Goal: Ask a question

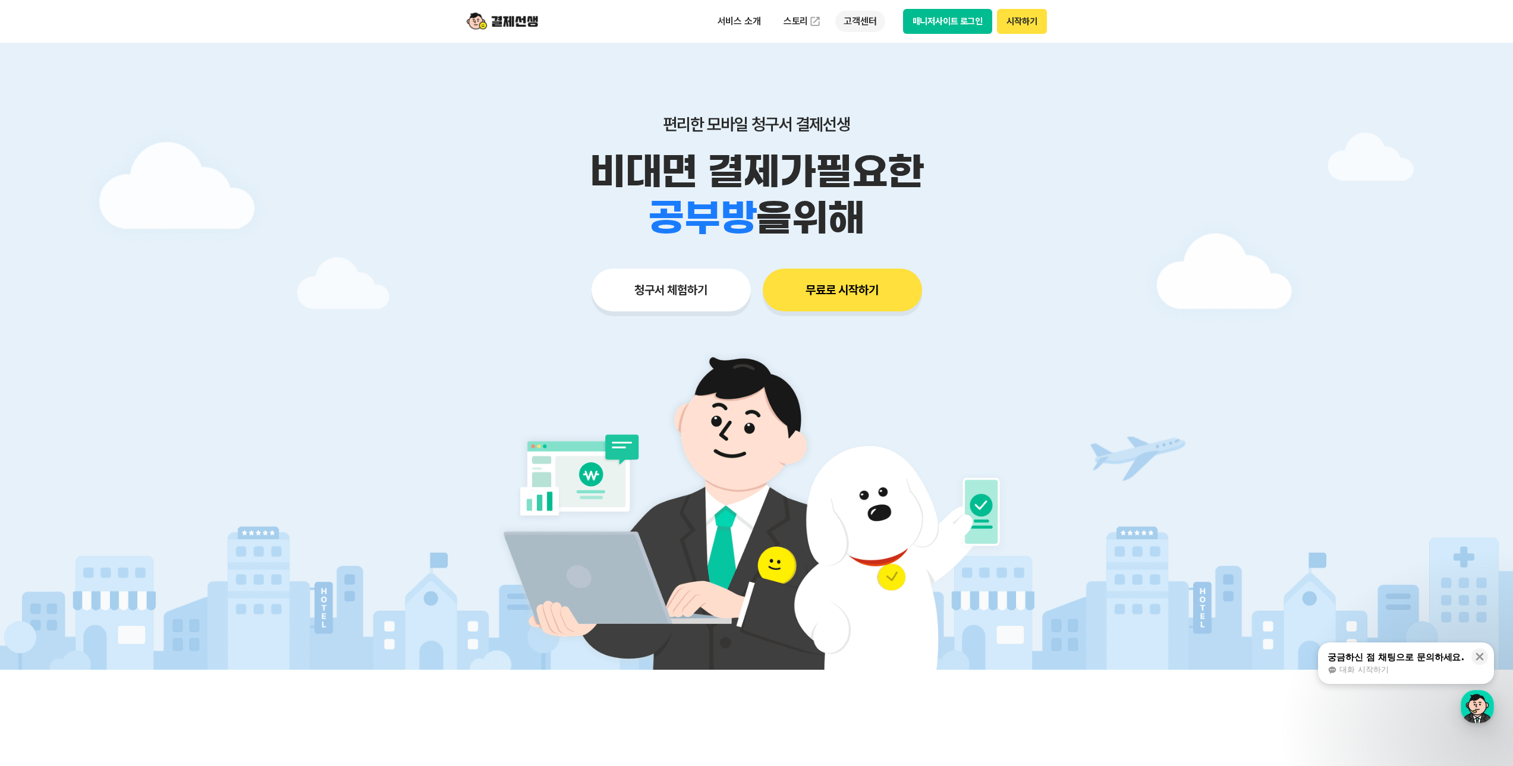
click at [857, 21] on p "고객센터" at bounding box center [859, 21] width 49 height 21
click at [1383, 656] on div "궁금하신 점 채팅으로 문의하세요." at bounding box center [1396, 658] width 137 height 12
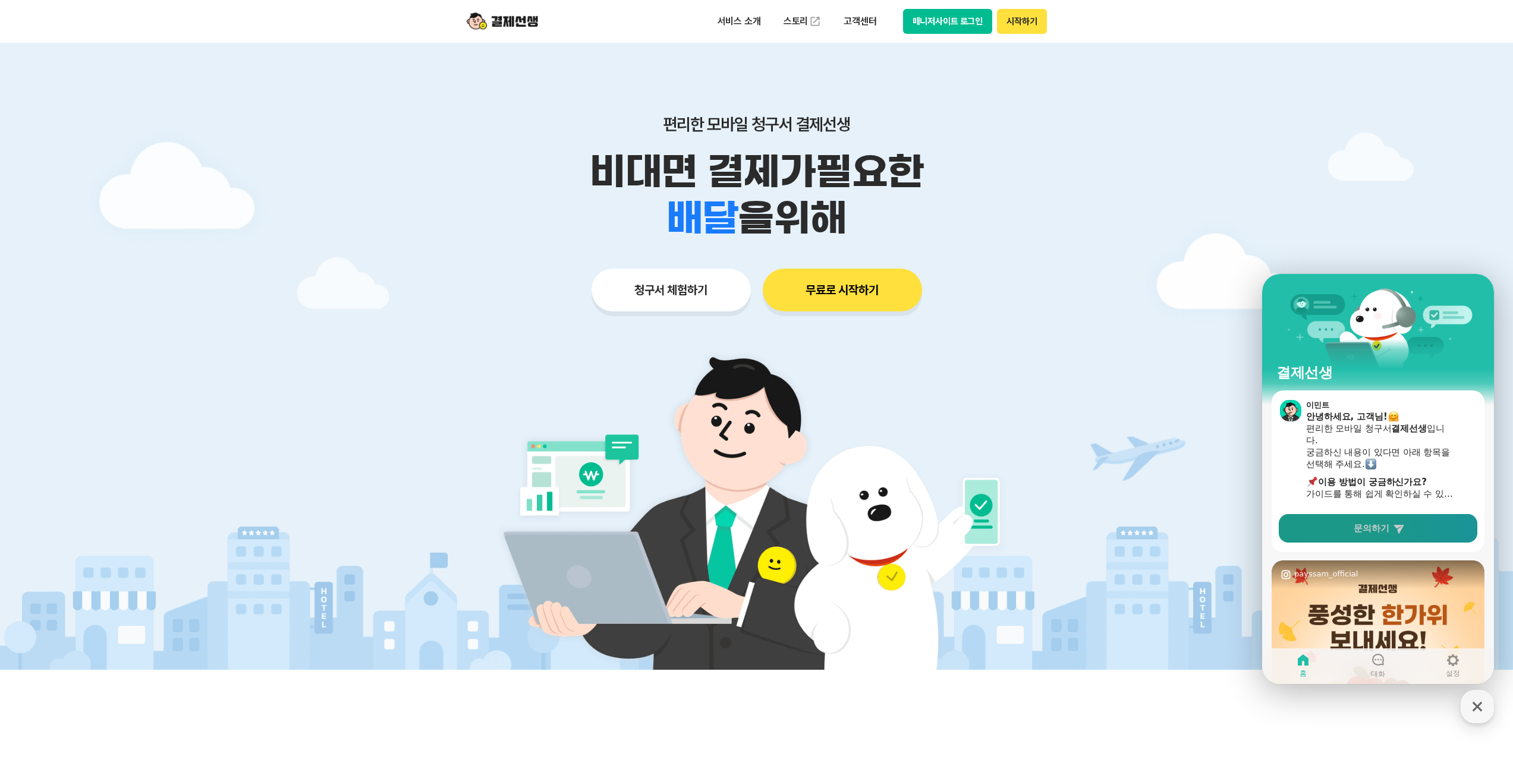
click at [1373, 536] on link "문의하기" at bounding box center [1378, 528] width 199 height 29
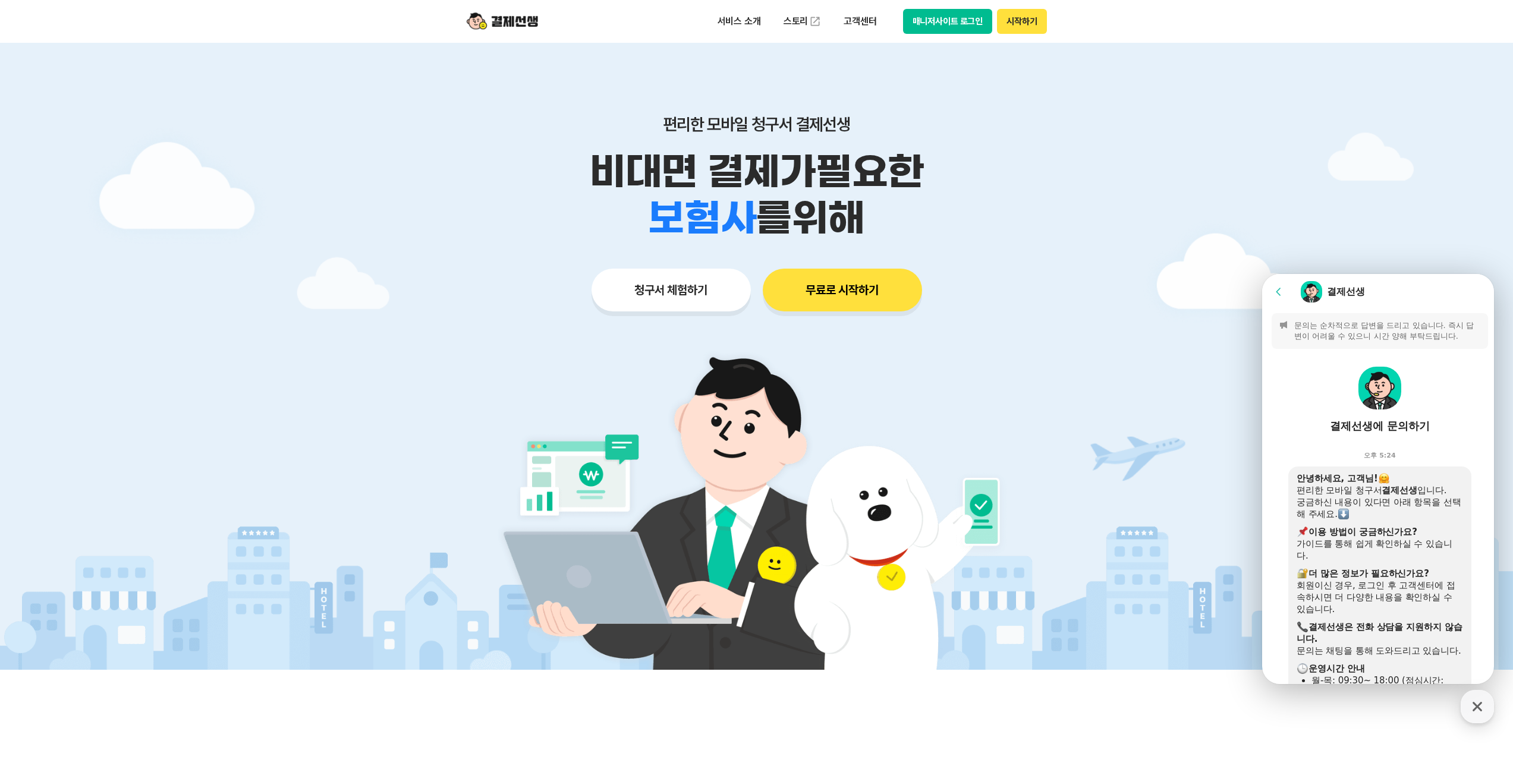
click at [1343, 327] on p "문의는 순차적으로 답변을 드리고 있습니다. 즉시 답변이 어려울 수 있으니 시간 양해 부탁드립니다." at bounding box center [1387, 330] width 187 height 21
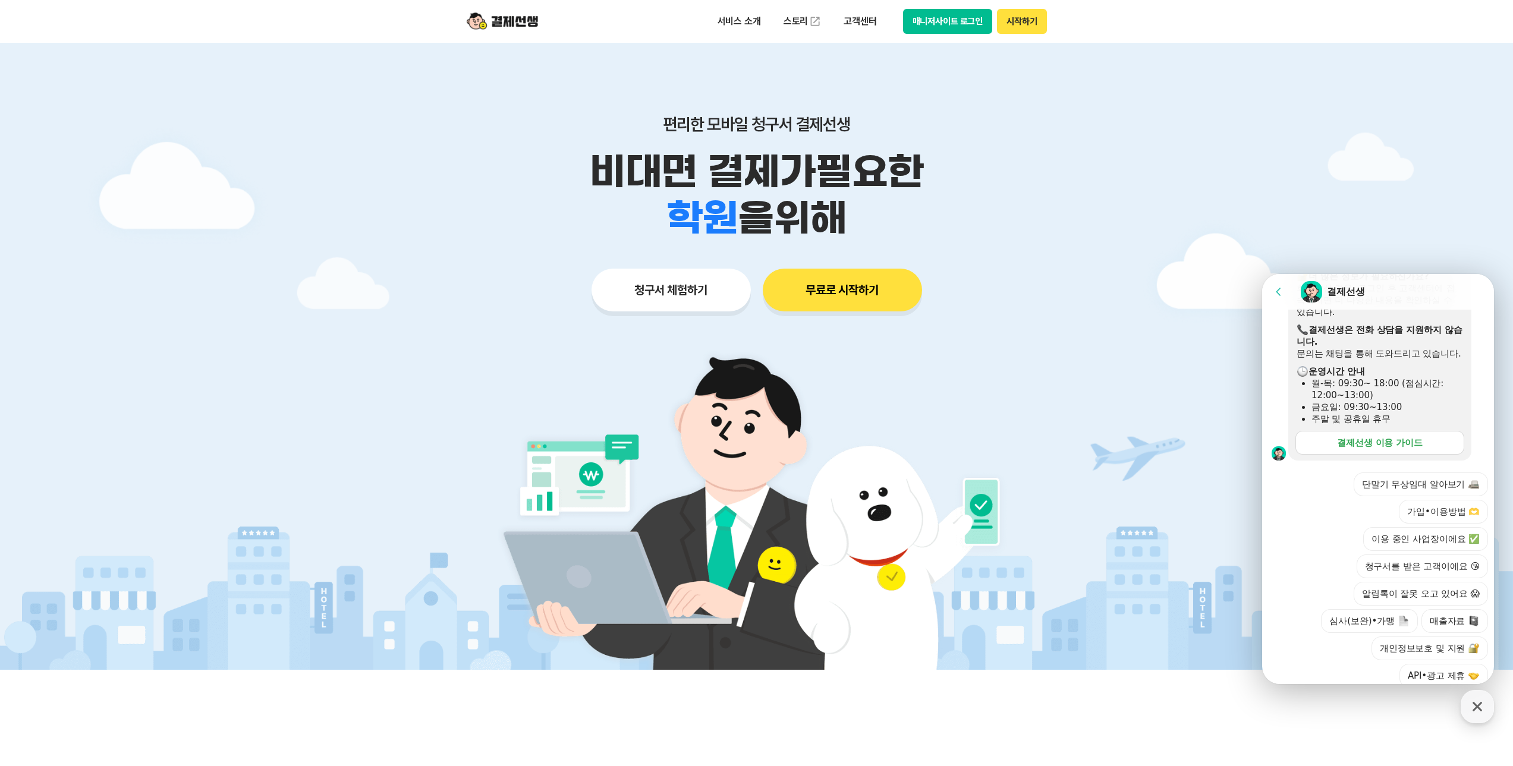
scroll to position [350, 0]
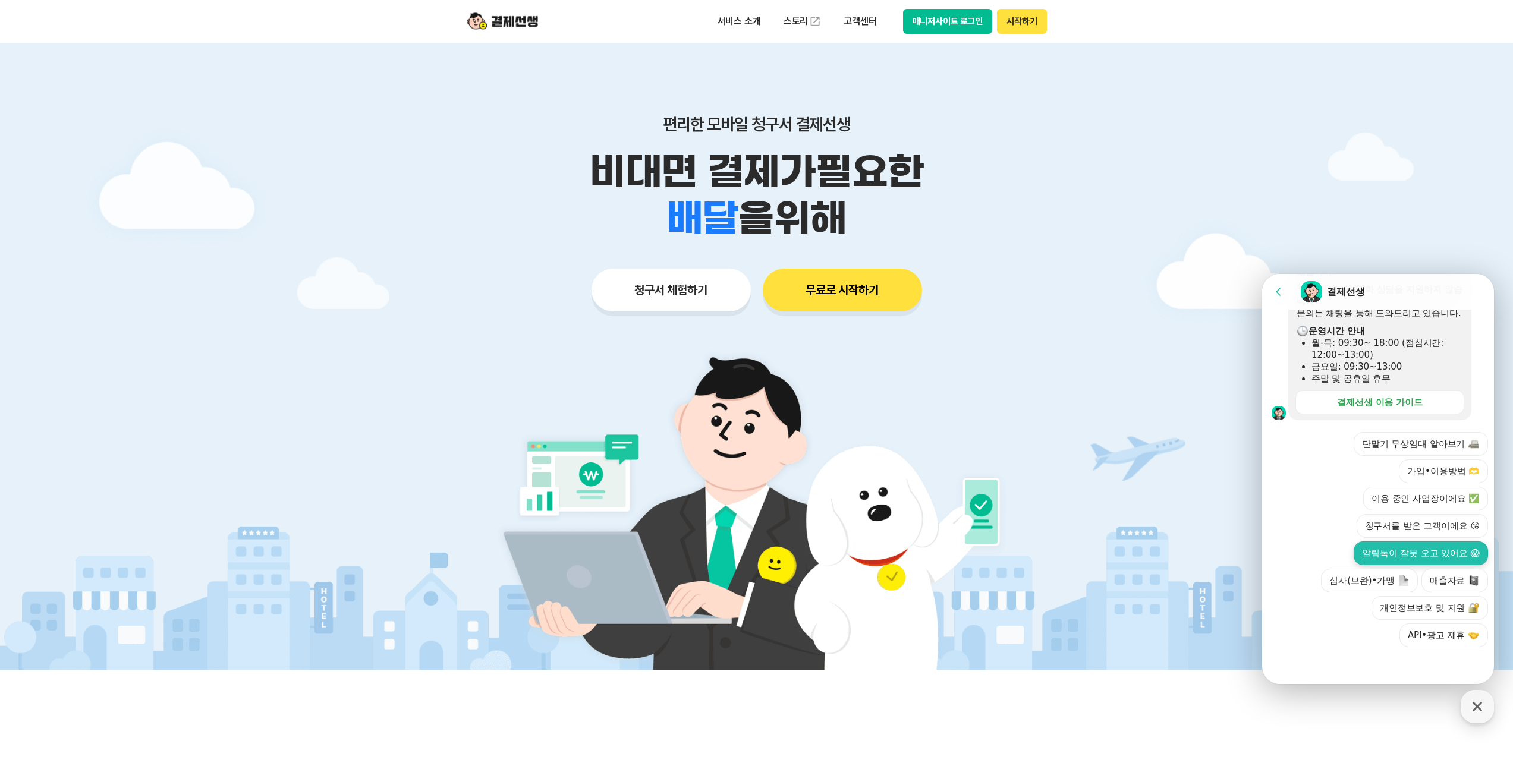
click at [1393, 556] on button "알림톡이 잘못 오고 있어요 😱" at bounding box center [1421, 554] width 134 height 24
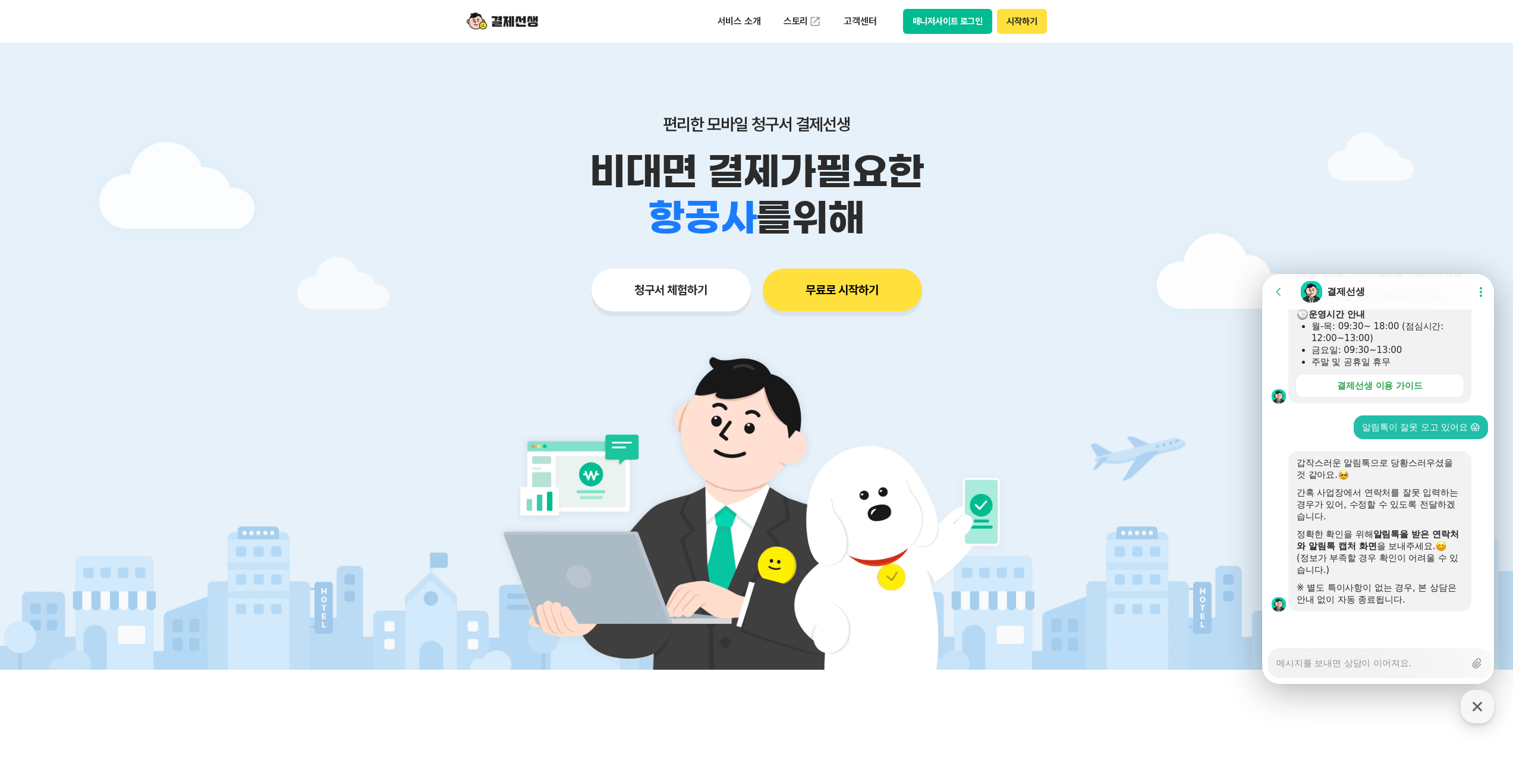
scroll to position [366, 0]
click at [1307, 660] on textarea "Messenger Input Textarea" at bounding box center [1371, 659] width 188 height 20
type textarea "x"
type textarea "ㅌ"
type textarea "x"
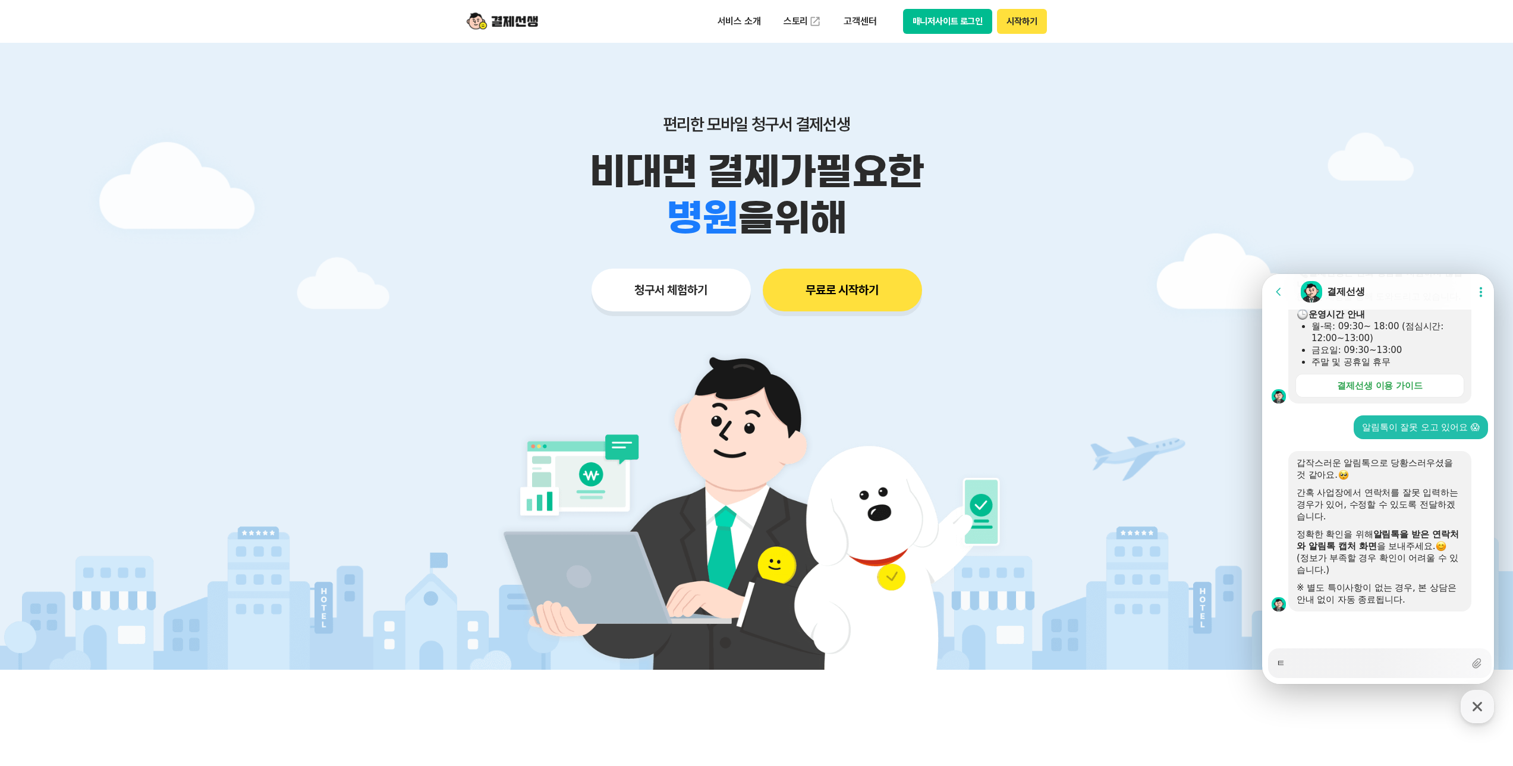
type textarea "토"
type textarea "x"
type textarea "톡"
type textarea "x"
type textarea "톡ㅇ"
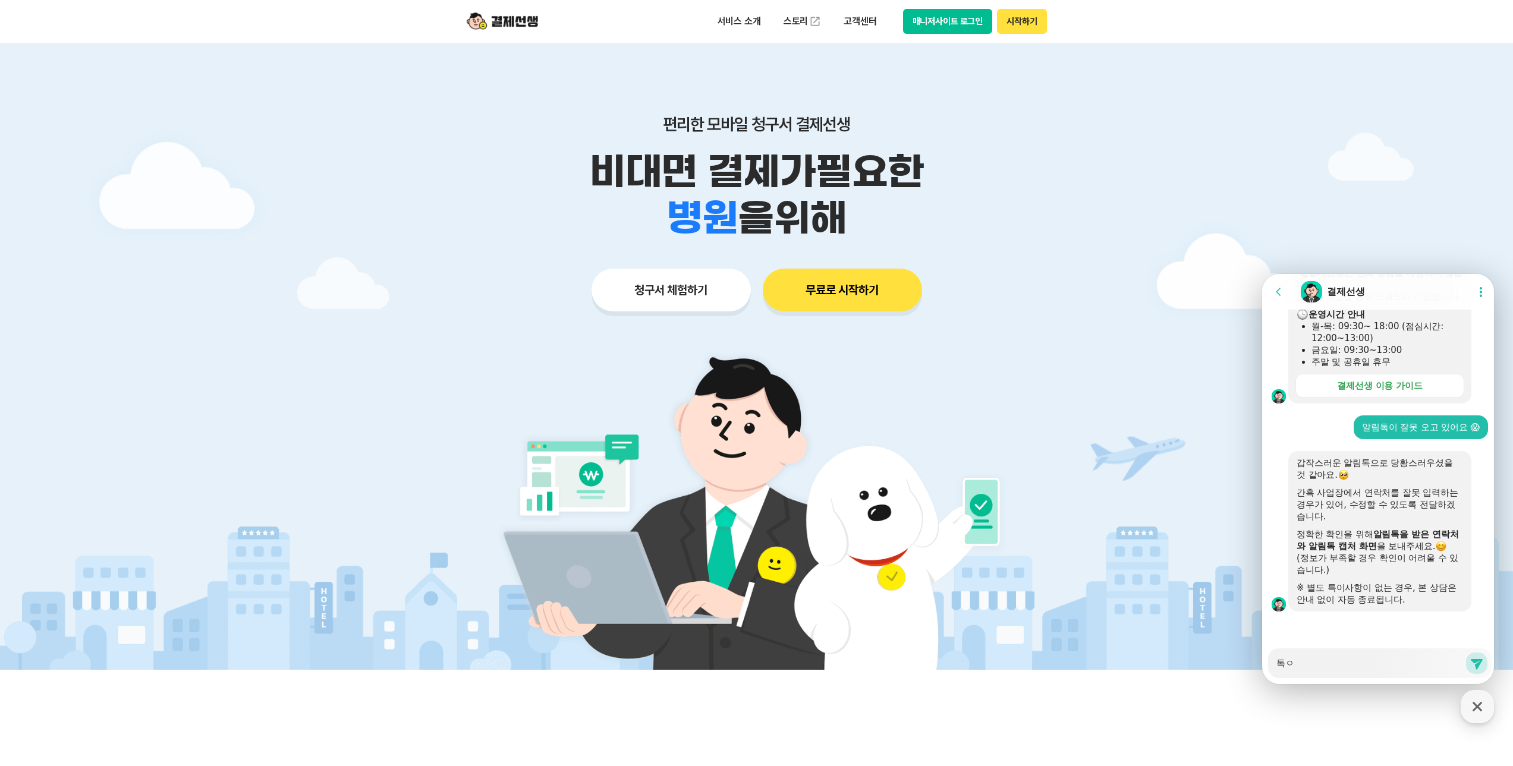
type textarea "x"
type textarea "톡을"
type textarea "x"
type textarea "톡을"
type textarea "x"
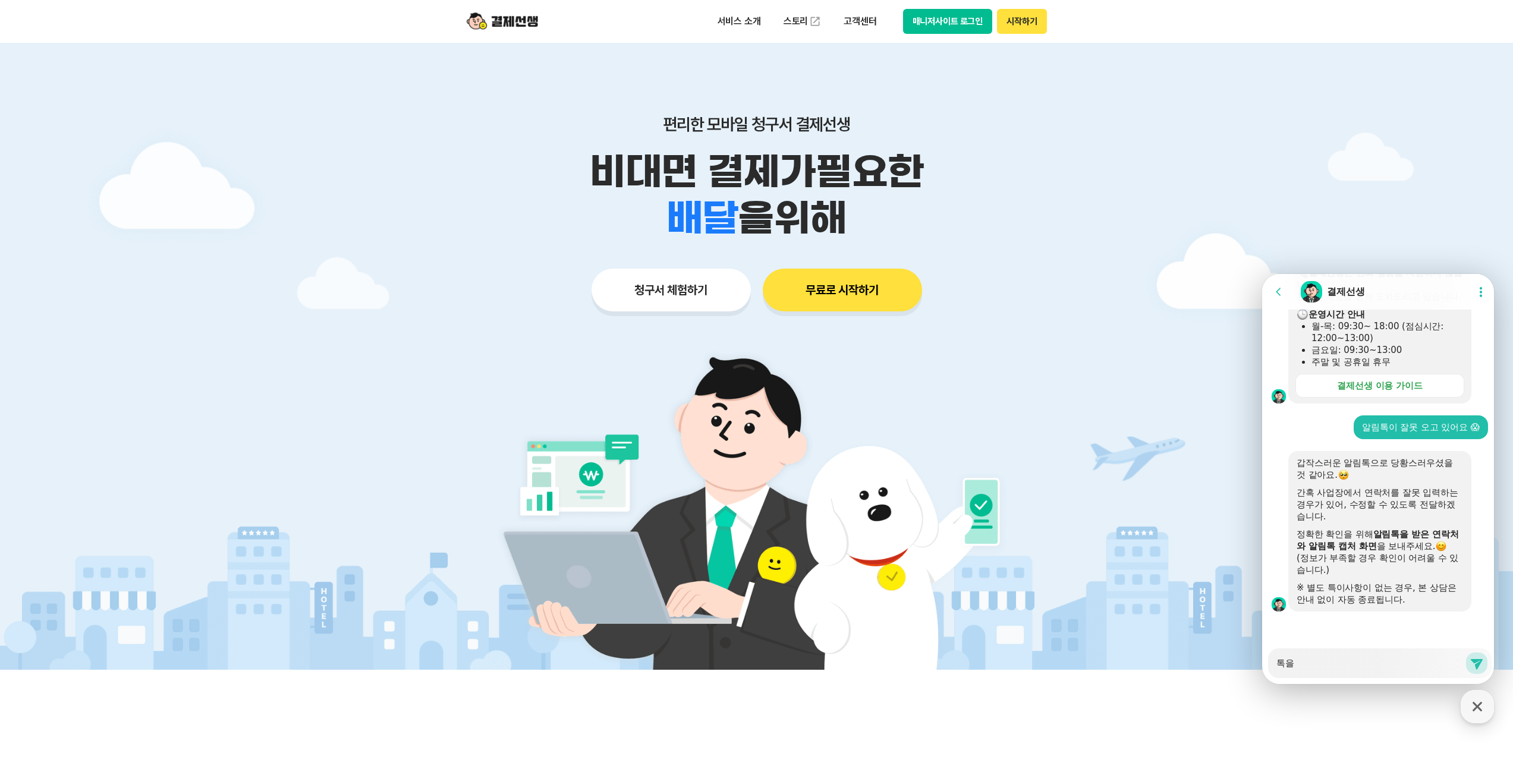
type textarea "톡을 ㅂ"
type textarea "x"
type textarea "톡을 바"
type textarea "x"
type textarea "톡을 받"
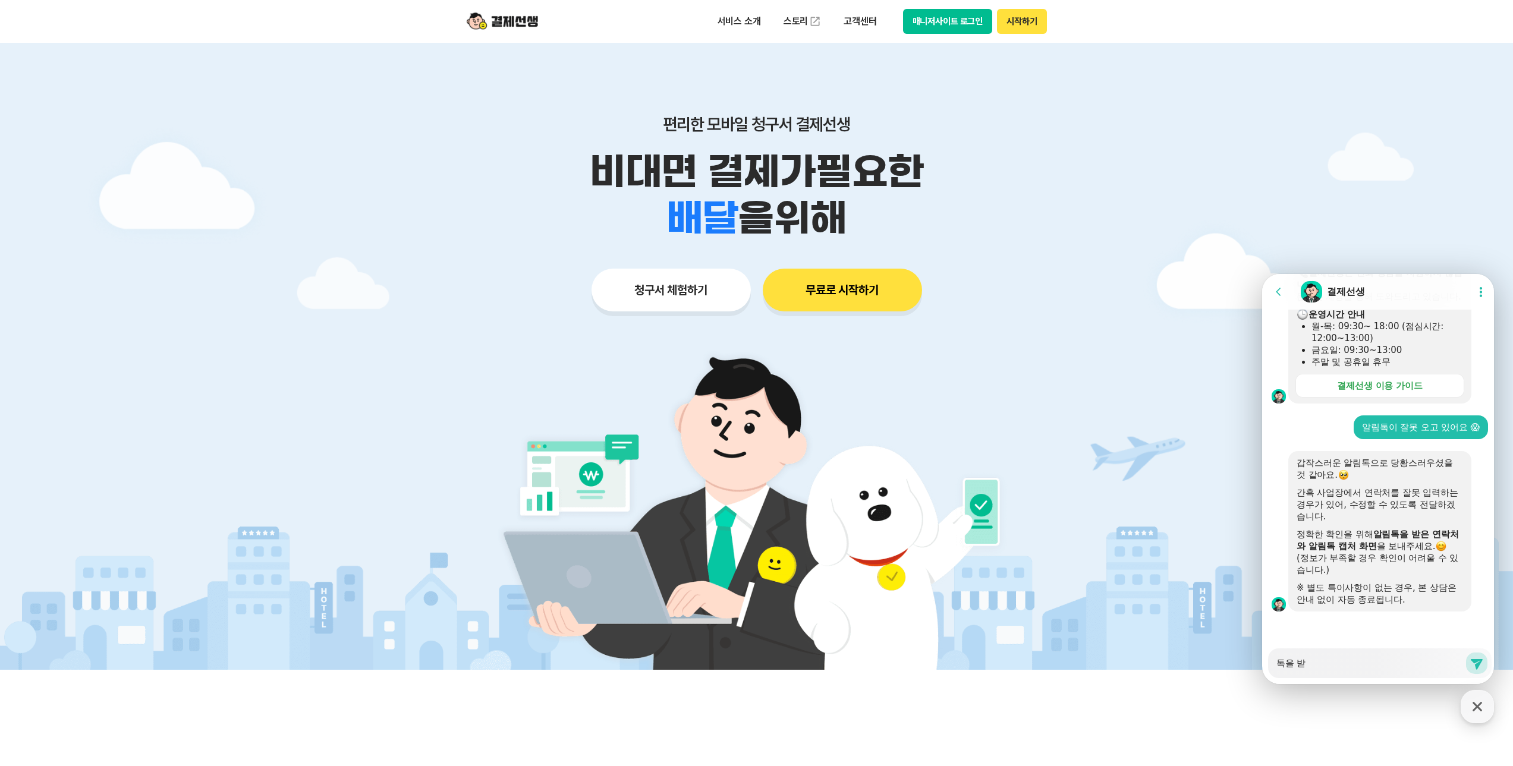
type textarea "x"
type textarea "톡을 받ㅈ"
type textarea "x"
type textarea "톡을 받지"
type textarea "x"
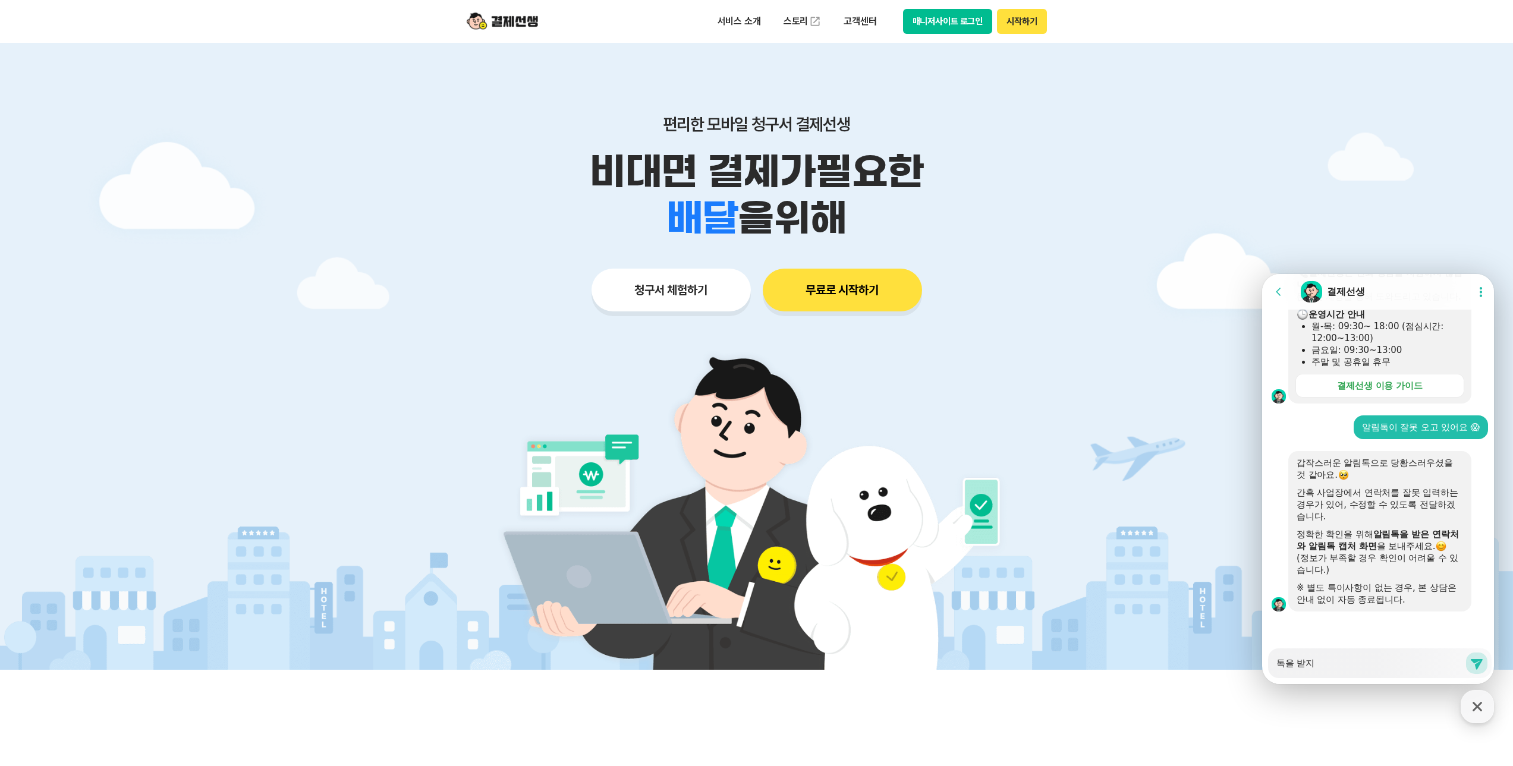
type textarea "톡을 받지"
type textarea "x"
type textarea "톡을 받지 ㅁ"
type textarea "x"
type textarea "톡을 받지 모"
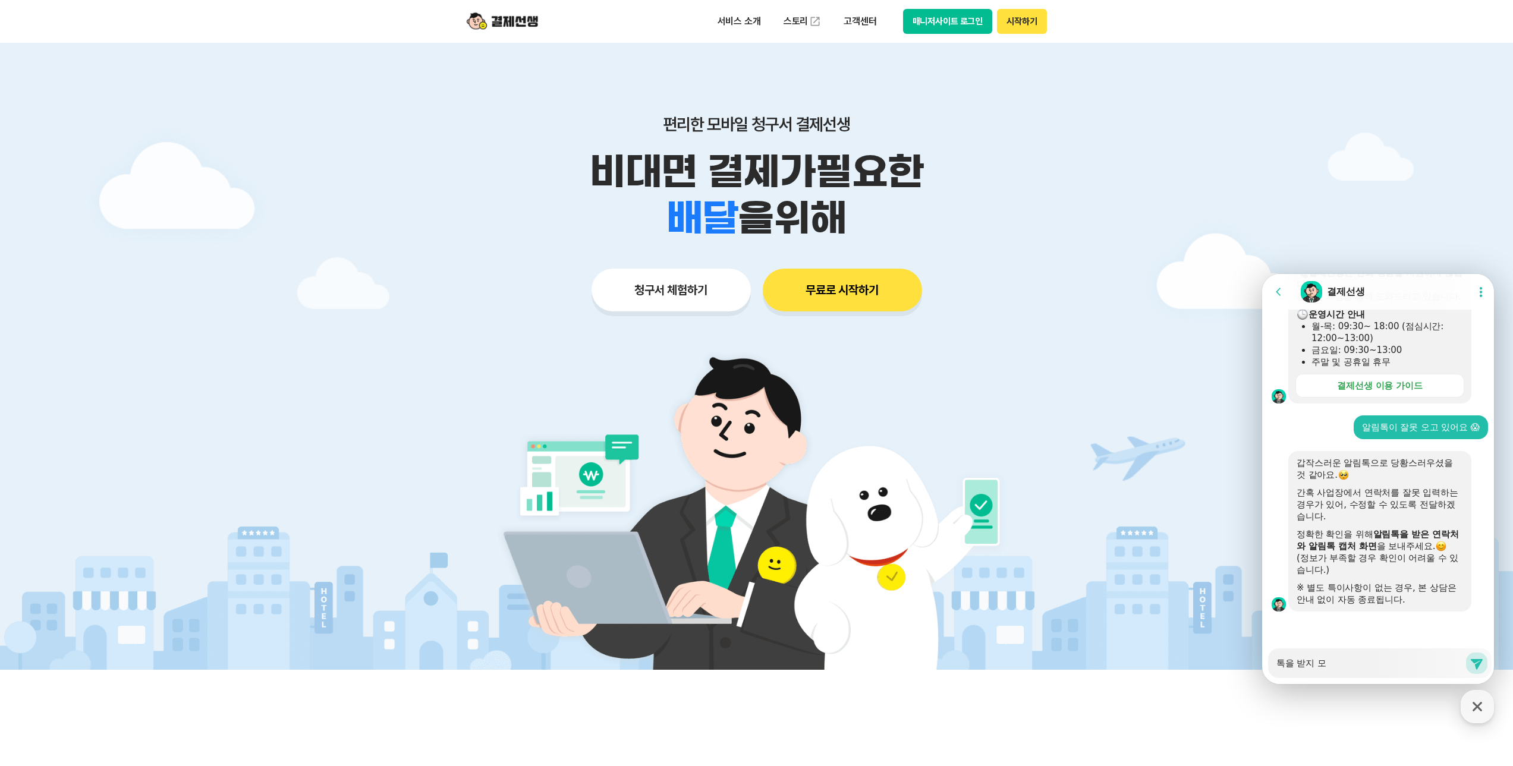
type textarea "x"
type textarea "톡을 받지 못"
type textarea "x"
type textarea "톡을 받지 못ㅎ"
type textarea "x"
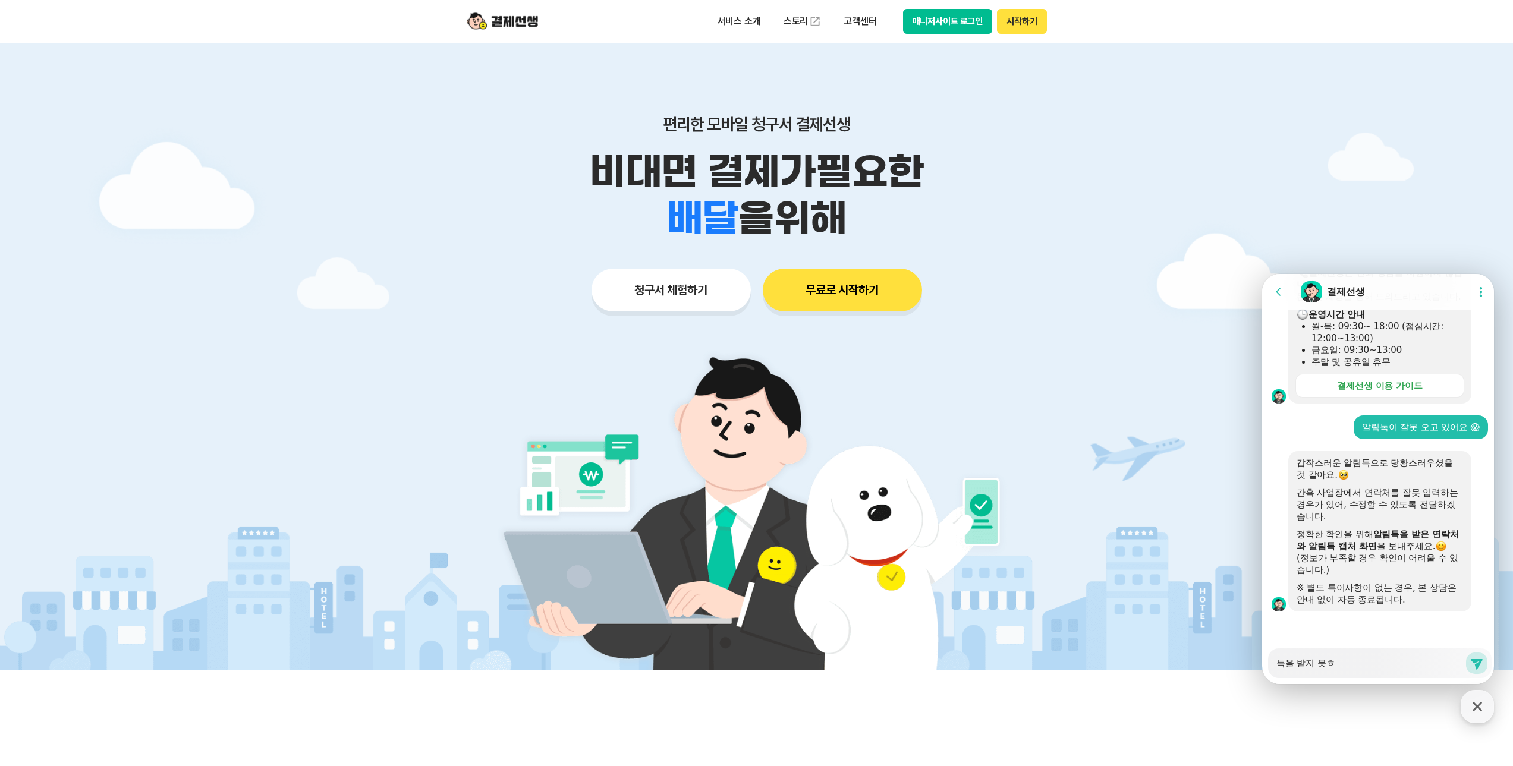
type textarea "톡을 받지 못해"
type textarea "x"
type textarea "톡을 받지 못했"
type textarea "x"
type textarea "톡을 받지 못했ㄷ"
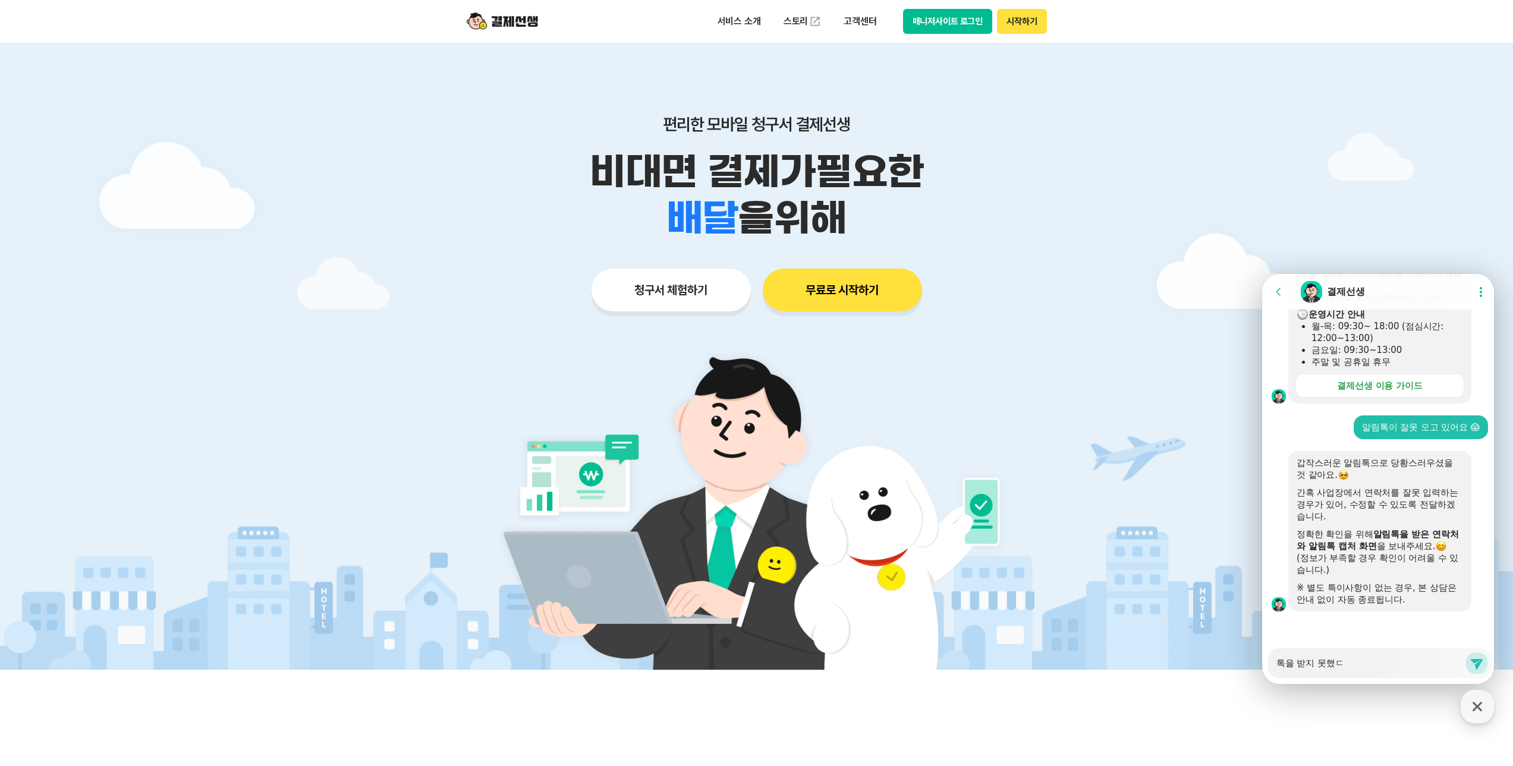
type textarea "x"
type textarea "톡을 받지 못했다"
type textarea "x"
type textarea "톡을 받지 못했단"
type textarea "x"
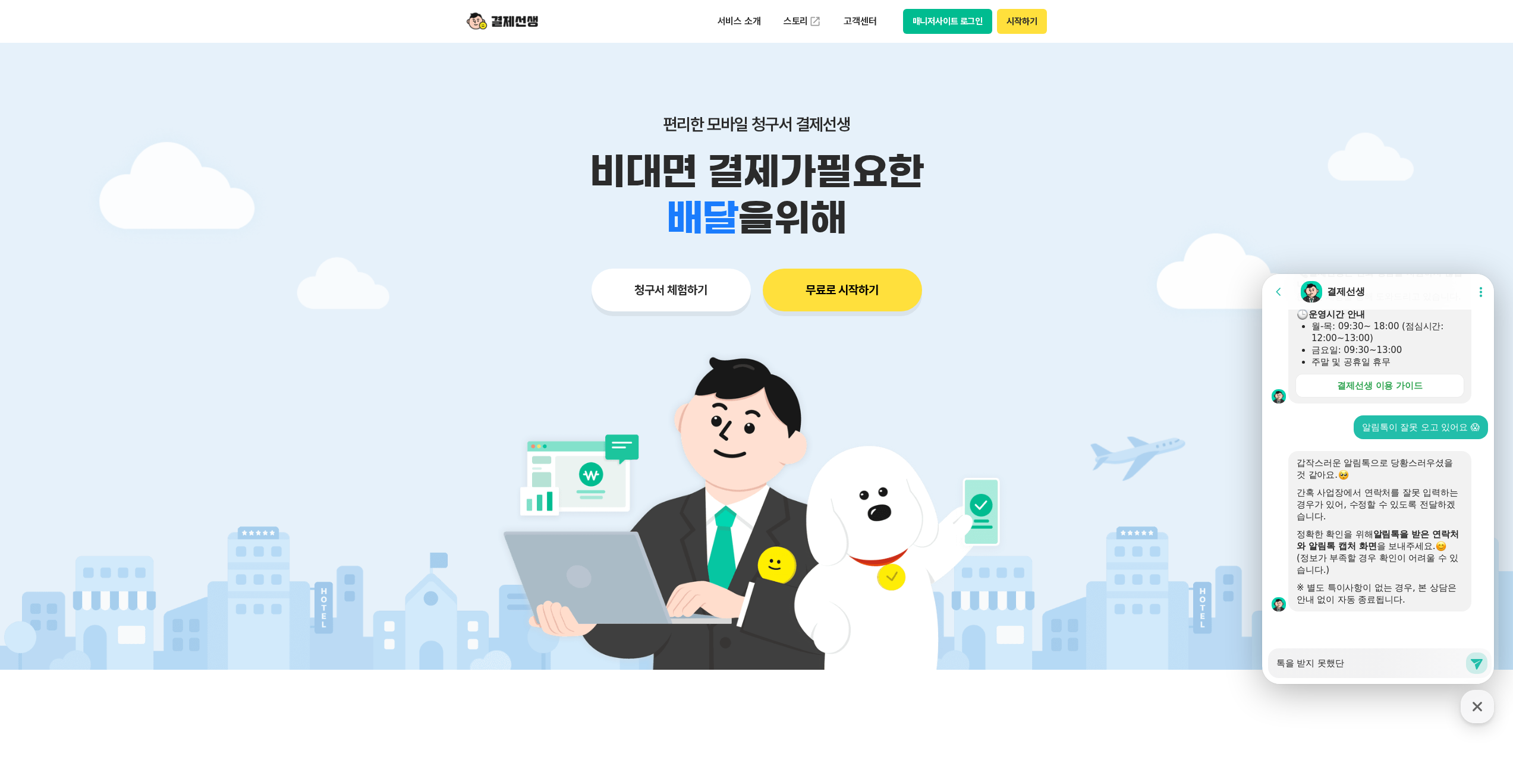
type textarea "톡을 받지 못했다느"
type textarea "x"
type textarea "톡을 받지 못했다는"
type textarea "x"
type textarea "톡을 받지 못했다는"
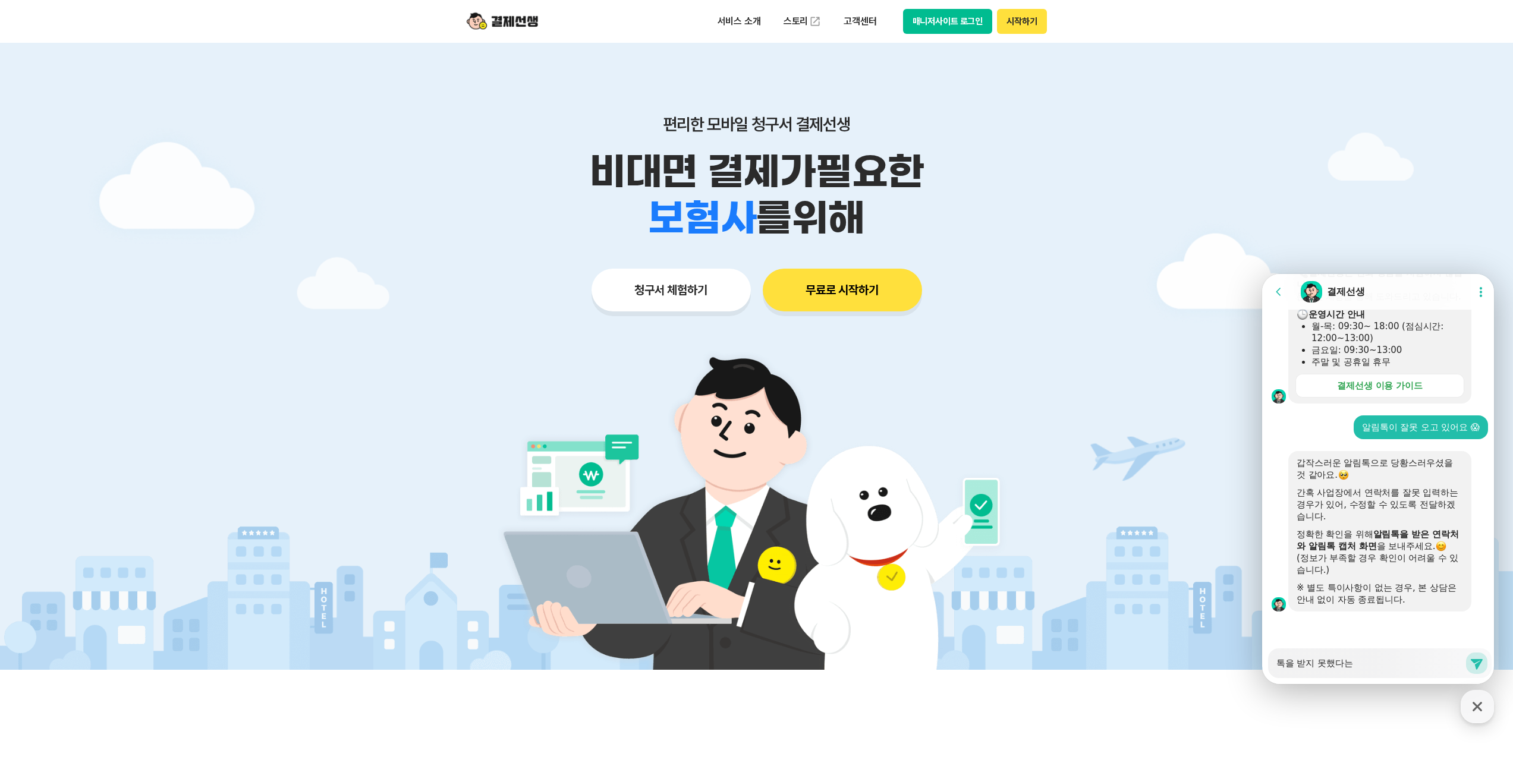
type textarea "x"
type textarea "톡을 받지 못했다는 ㅂ"
type textarea "x"
type textarea "톡을 받지 못했다는 분"
type textarea "x"
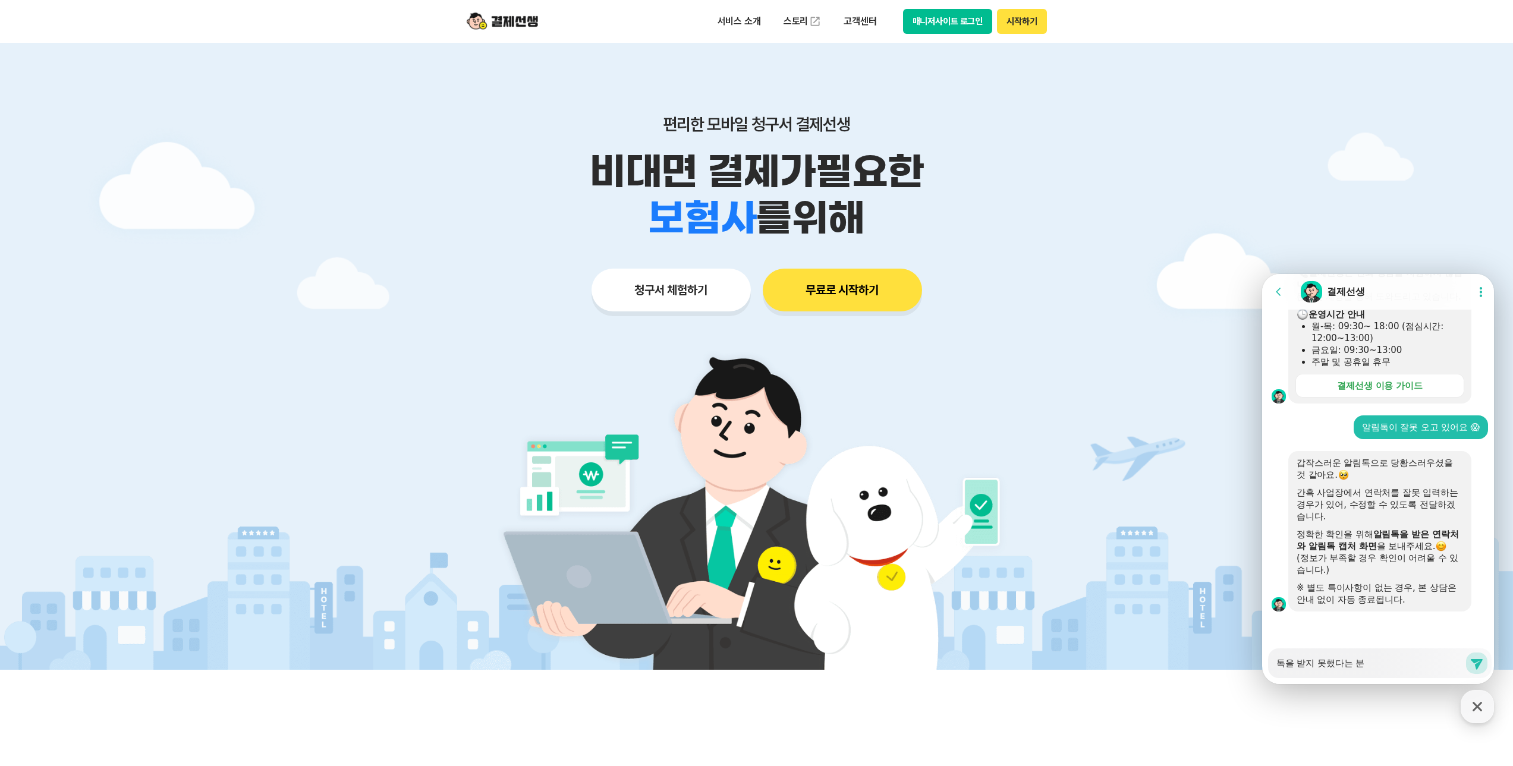
type textarea "톡을 받지 못했다는 분ㄷ"
type textarea "x"
type textarea "톡을 받지 못했다는 분드"
type textarea "x"
type textarea "톡을 받지 못했다는 분들"
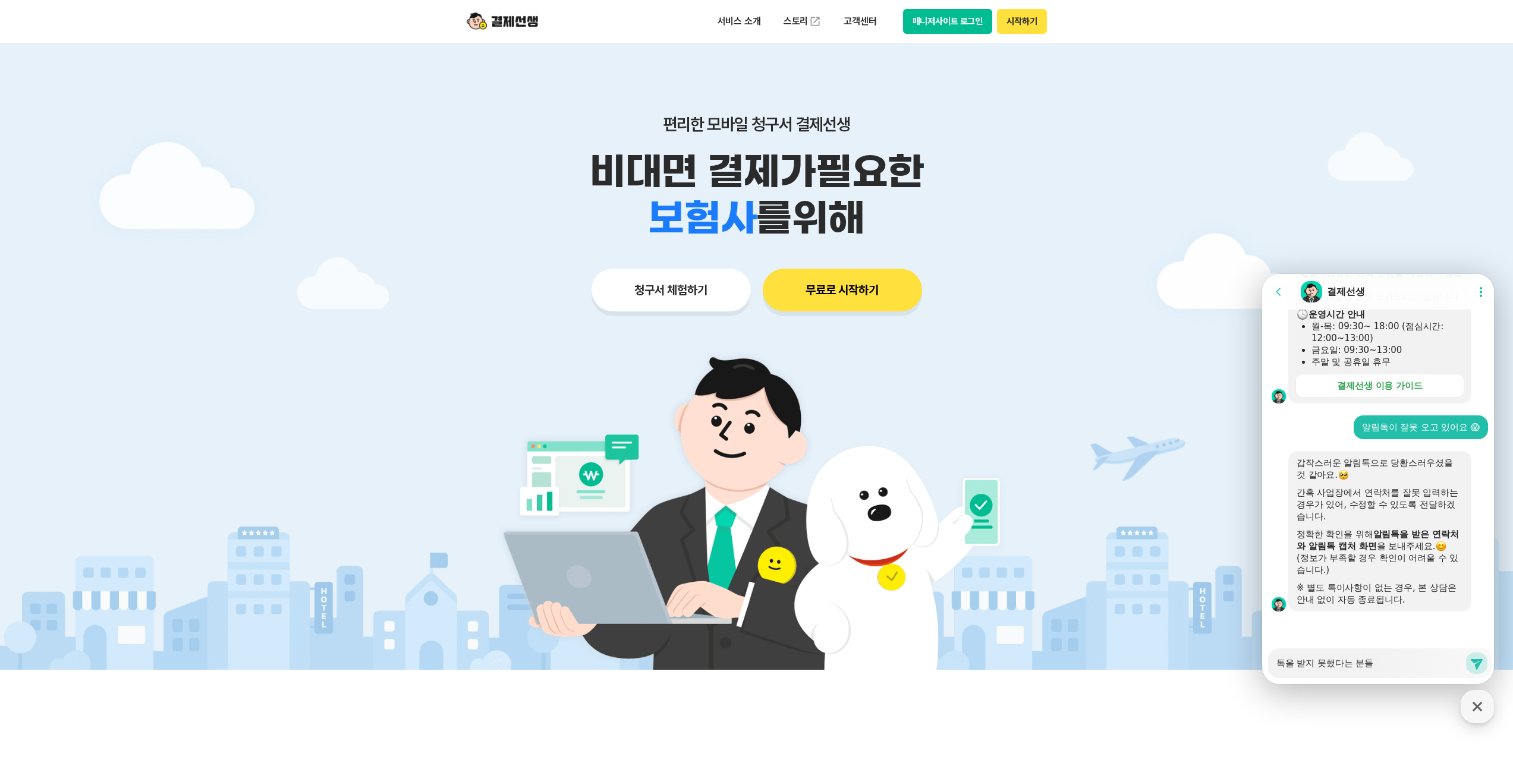
type textarea "x"
type textarea "톡을 받지 못했다는 분드리"
type textarea "x"
type textarea "톡을 받지 못했다는 분드ㄹ"
type textarea "x"
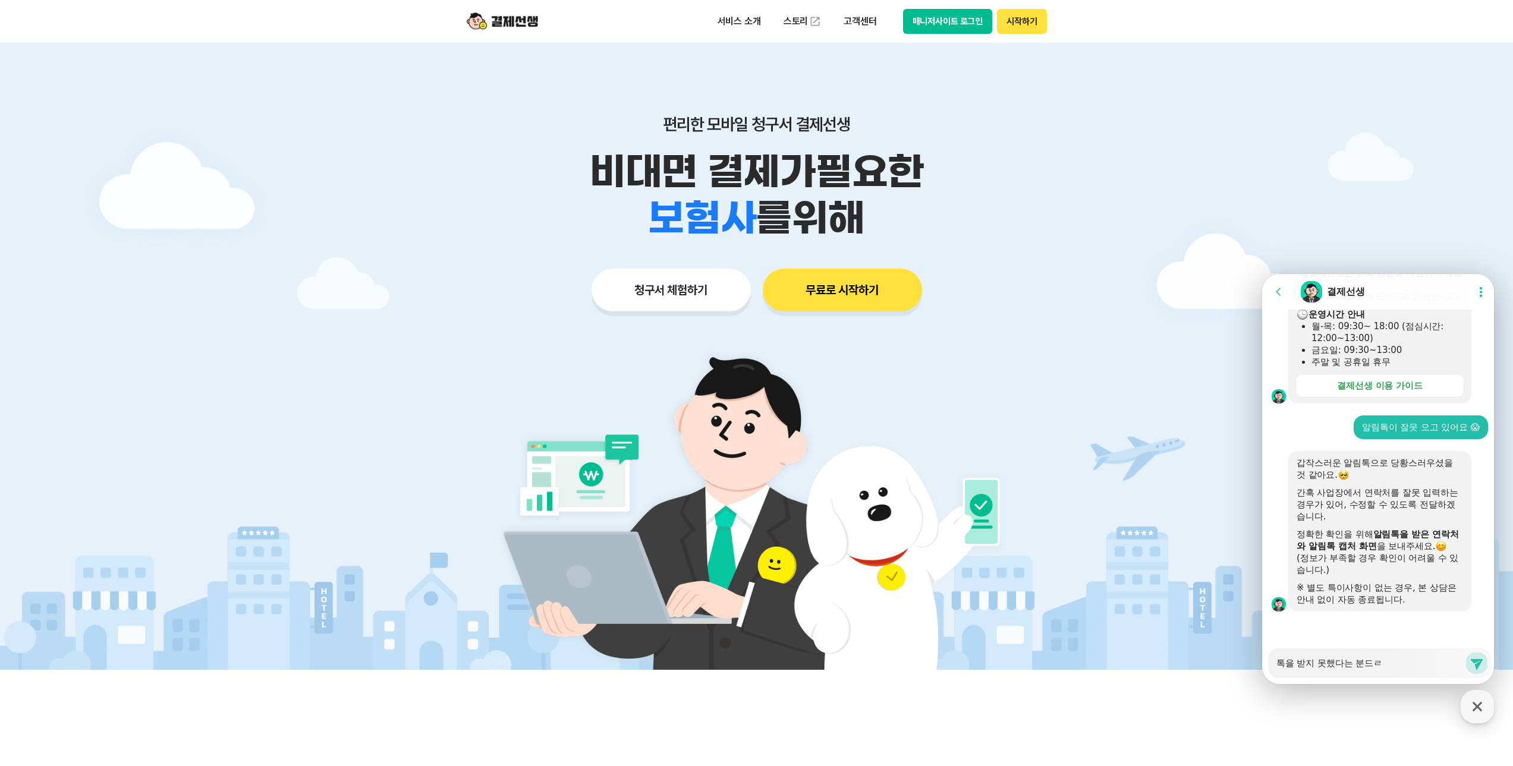
type textarea "톡을 받지 못했다는 분드"
type textarea "x"
type textarea "톡을 받지 못했다는 분"
type textarea "x"
type textarea "톡을 받지 못했다는 분ㄷ"
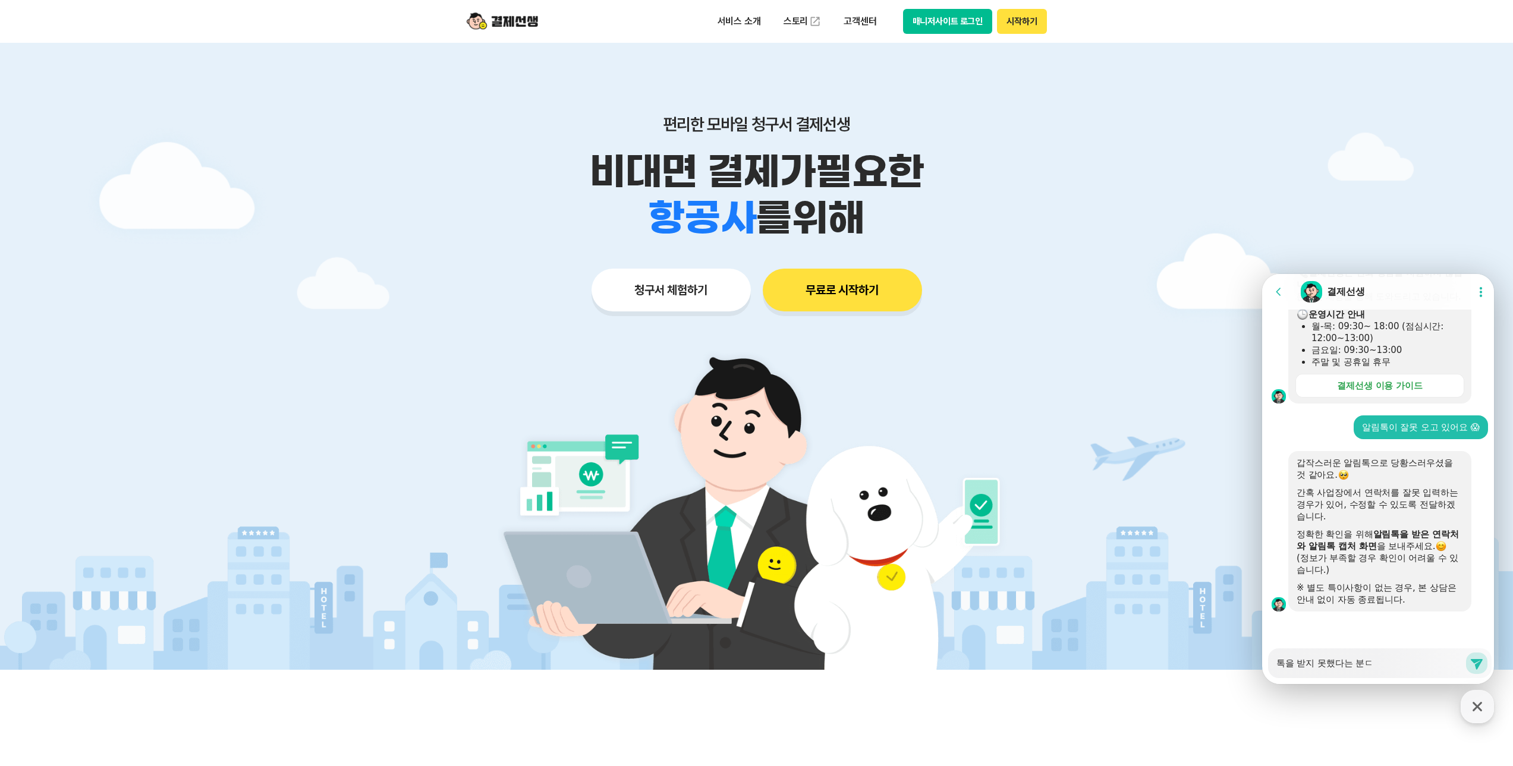
type textarea "x"
type textarea "톡을 받지 못했다는 분드"
type textarea "x"
type textarea "톡을 받지 못했다는 분들"
type textarea "x"
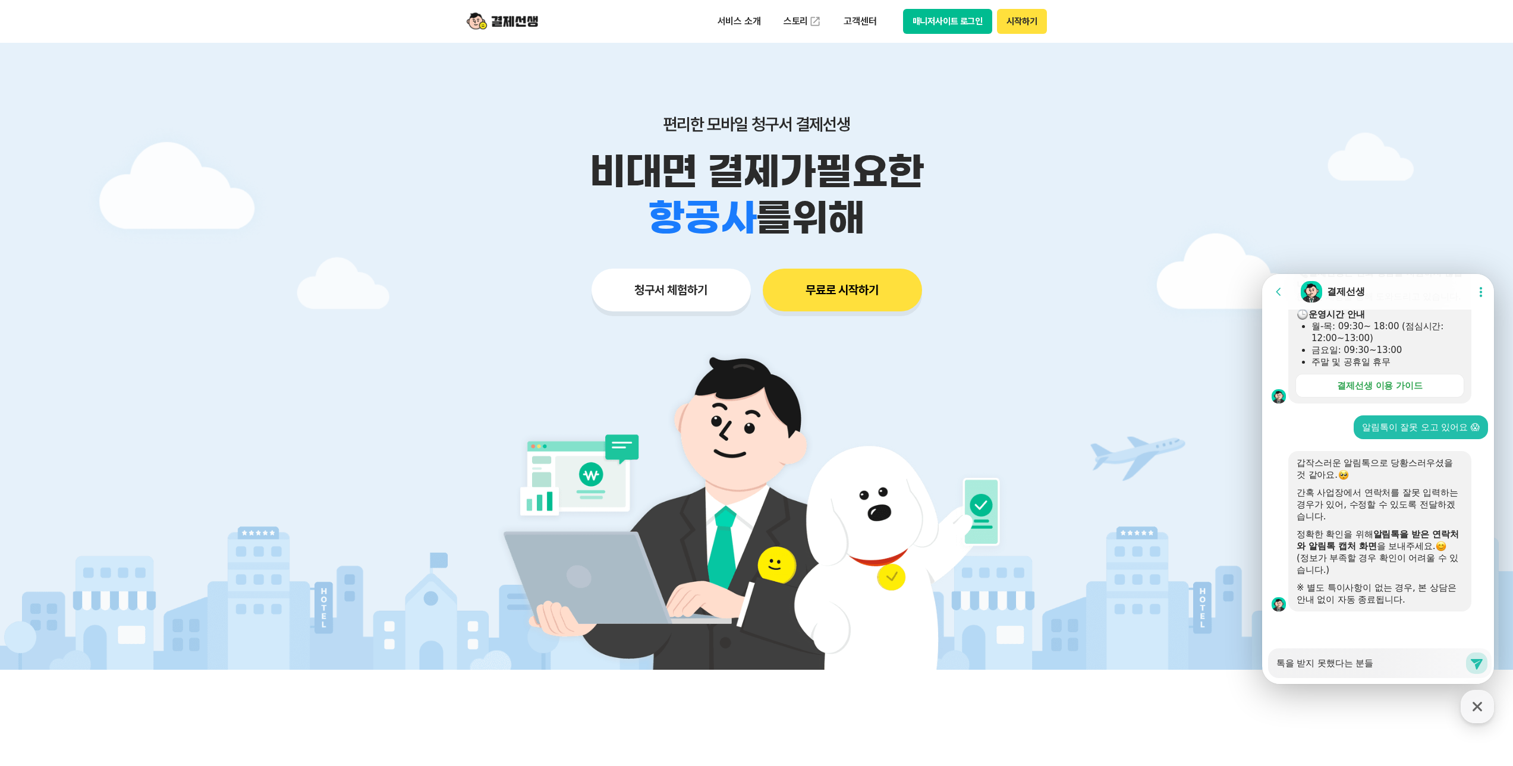
type textarea "톡을 받지 못했다는 분들ㅇ"
type textarea "x"
type textarea "톡을 받지 못했다는 분들이"
type textarea "x"
type textarea "톡을 받지 못했다는 분들이"
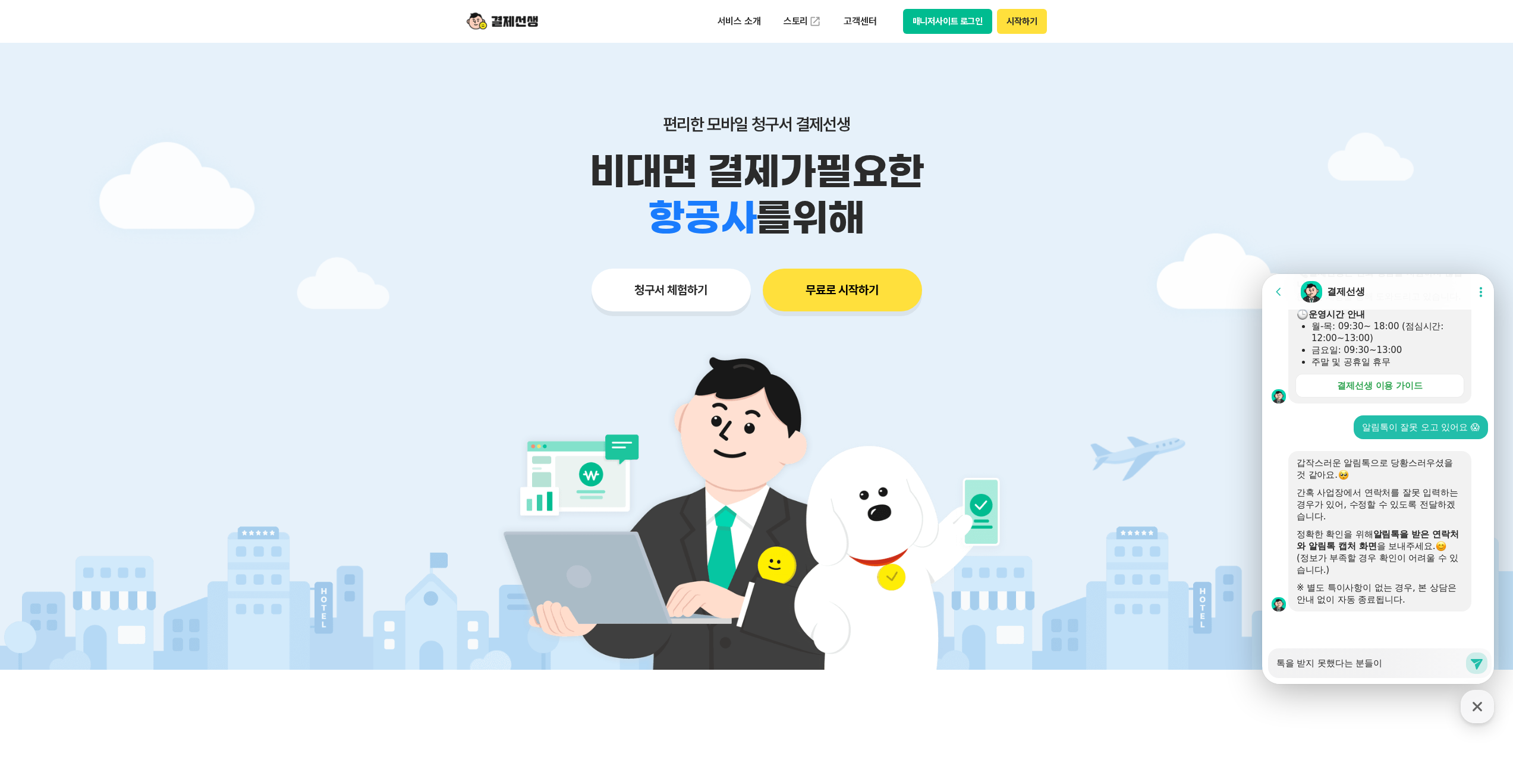
type textarea "x"
type textarea "톡을 받지 못했다는 분들이 ㅇ"
type textarea "x"
type textarea "톡을 받지 못했다는 분들이 여"
type textarea "x"
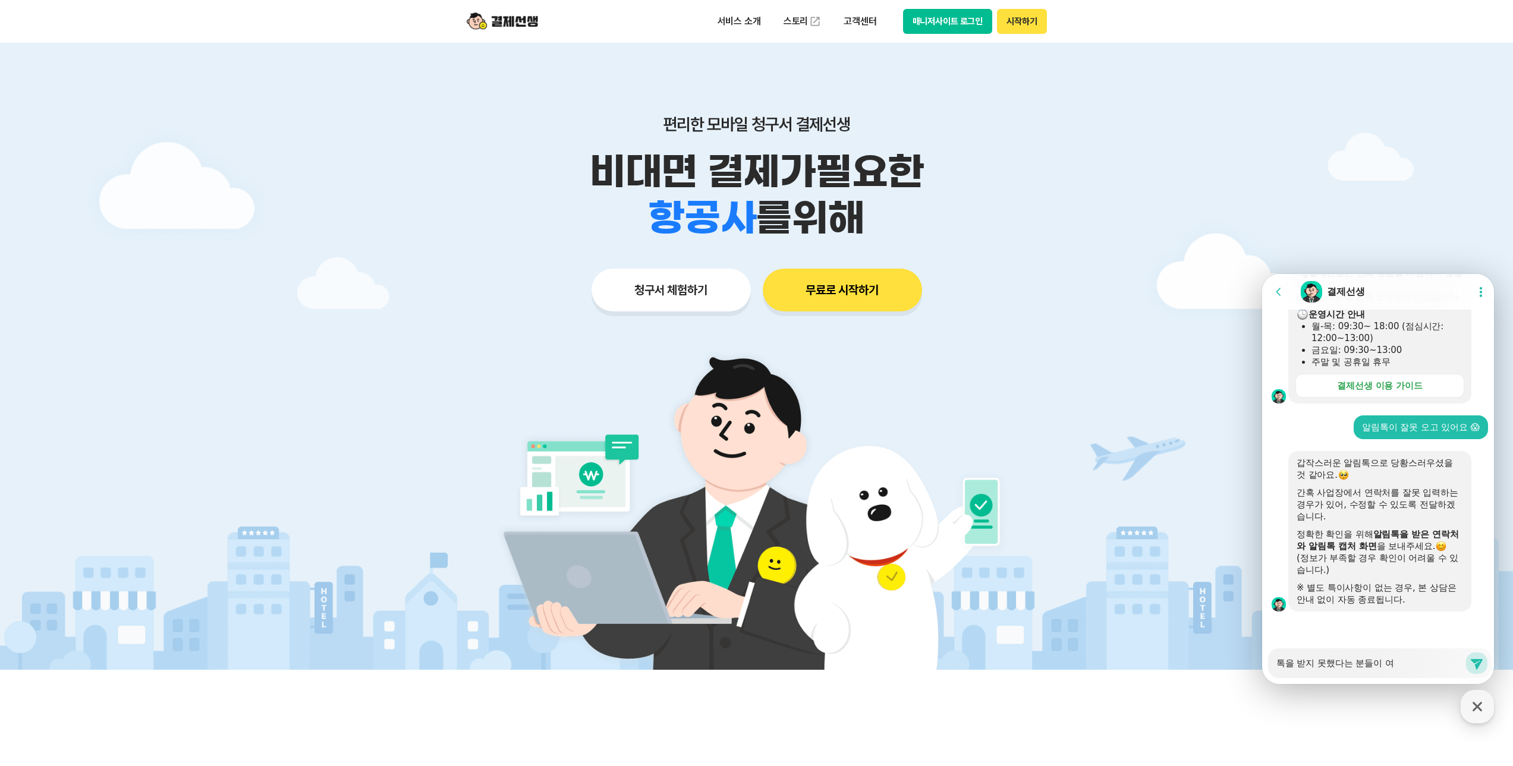
type textarea "톡을 받지 못했다는 분들이 열"
type textarea "x"
type textarea "톡을 받지 못했다는 분들이 여러"
type textarea "x"
type textarea "톡을 받지 못했다는 분들이 여러"
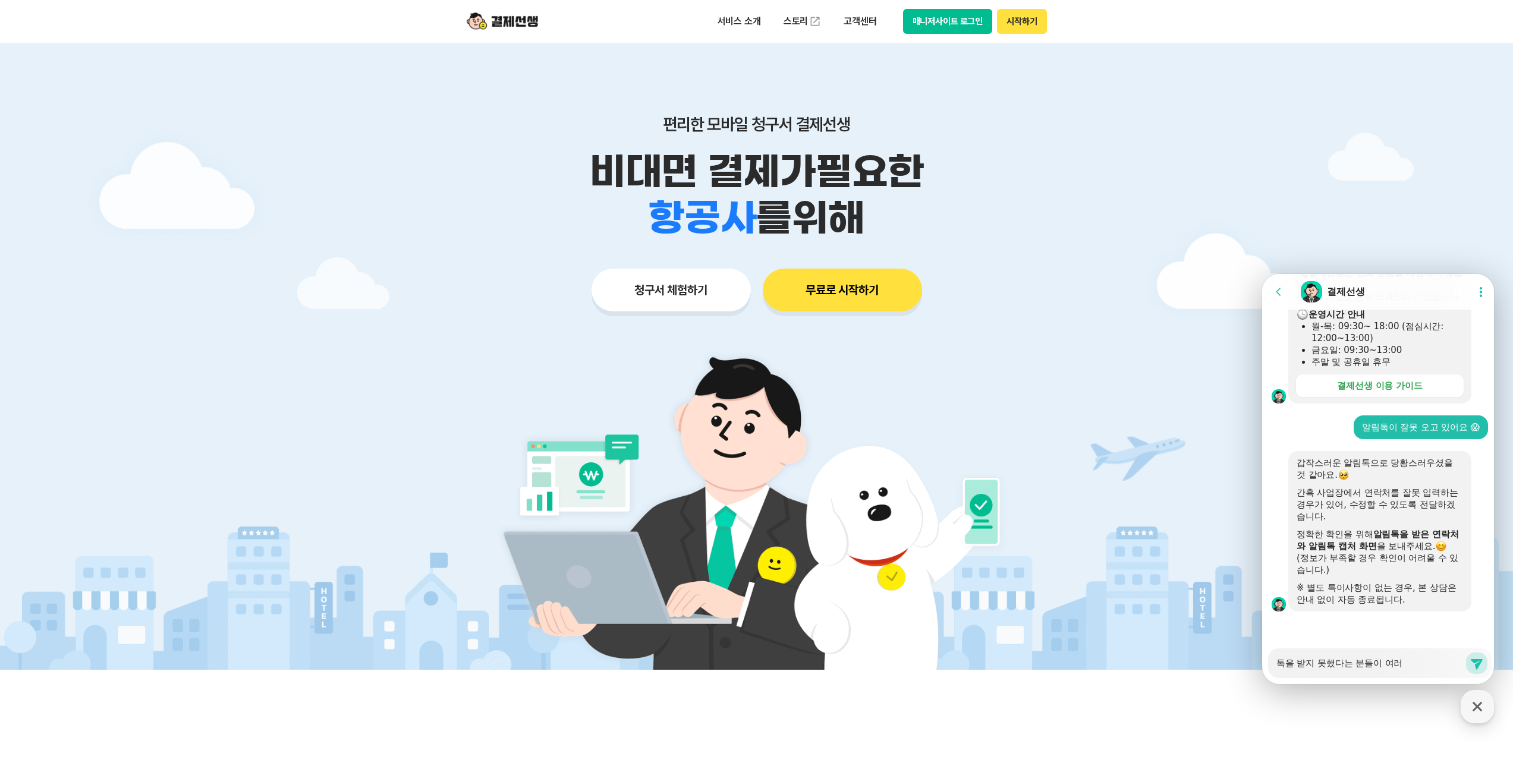
type textarea "x"
type textarea "톡을 받지 못했다는 분들이 여러 ㅂ"
type textarea "x"
type textarea "톡을 받지 못했다는 분들이 여러 분"
type textarea "x"
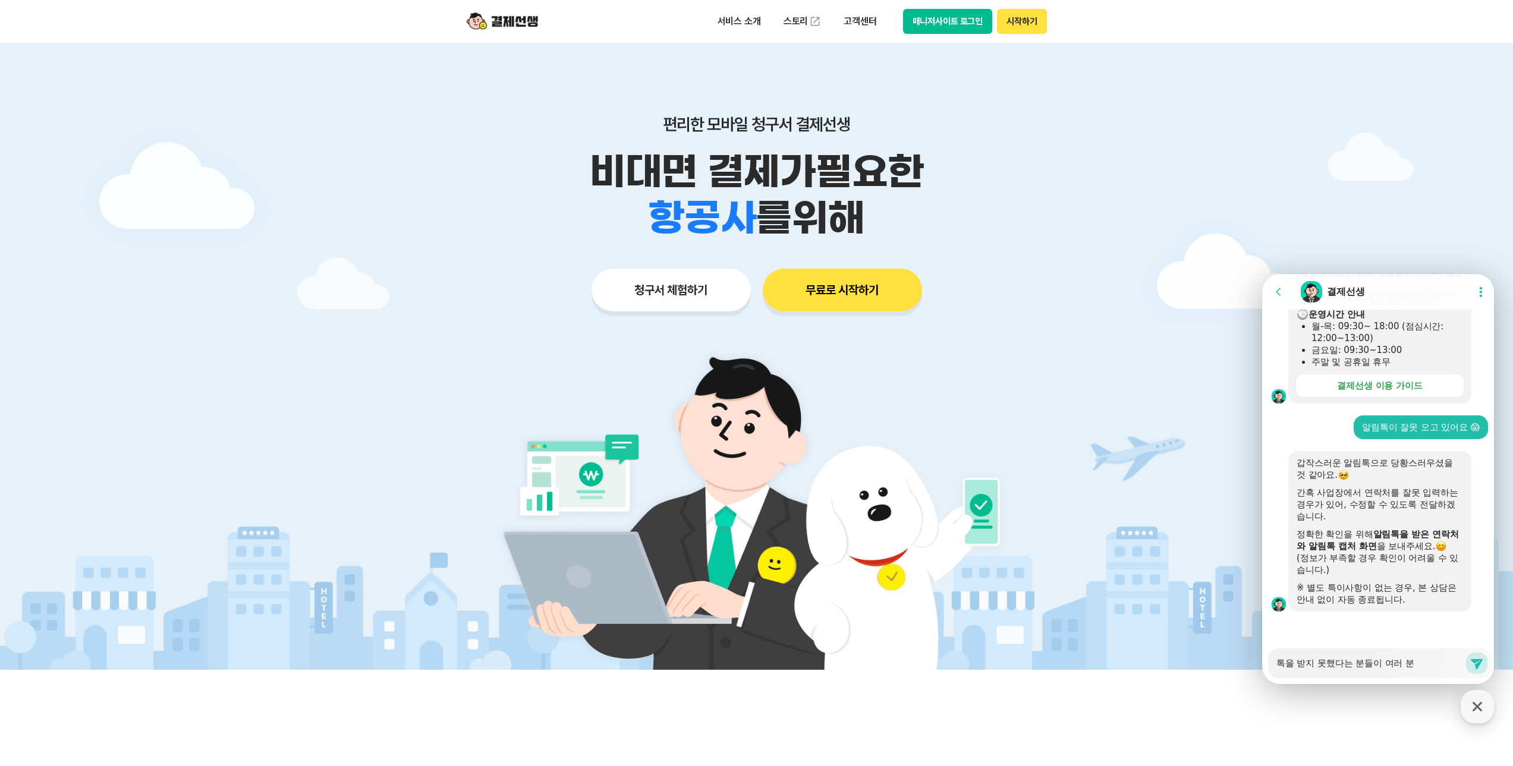
type textarea "톡을 받지 못했다는 분들이 여러 분"
type textarea "x"
type textarea "톡을 받지 못했다는 분들이 여러 분 ㄴ"
type textarea "x"
type textarea "톡을 받지 못했다는 분들이 여러 분 니"
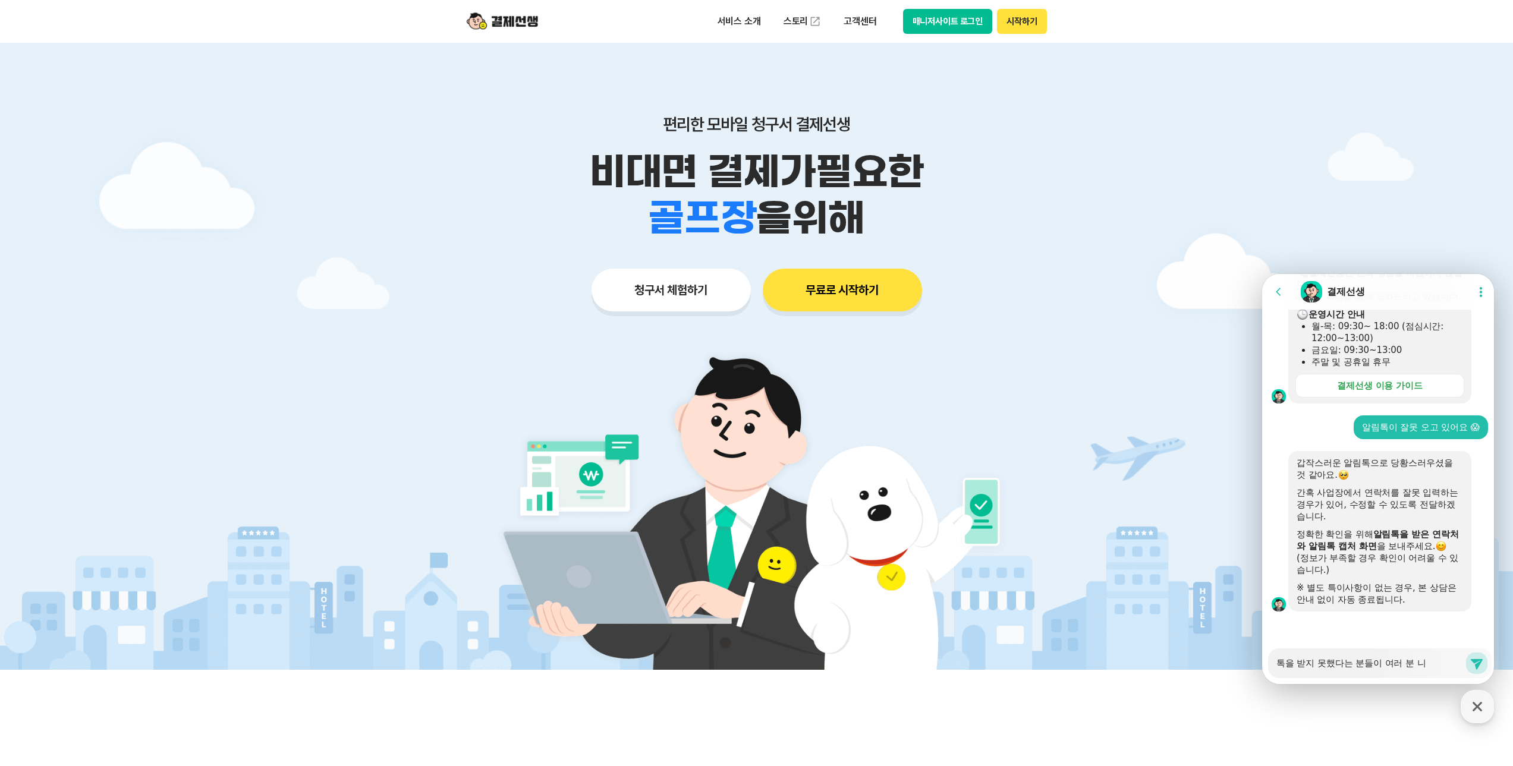
type textarea "x"
type textarea "톡을 받지 못했다는 분들이 여러 분 ㄴ"
type textarea "x"
type textarea "톡을 받지 못했다는 분들이 여러 분"
type textarea "x"
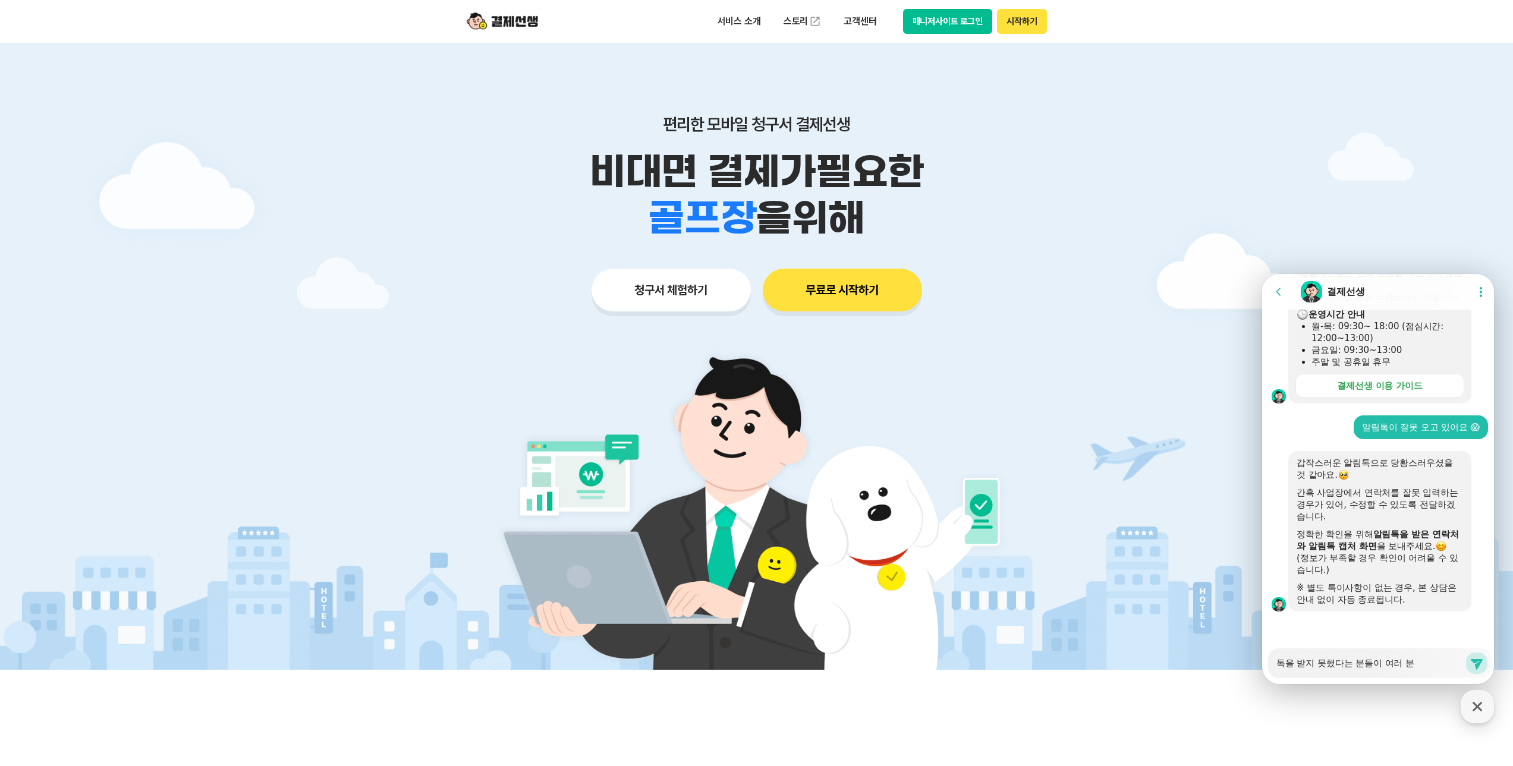
type textarea "톡을 받지 못했다는 분들이 여러 분 ㅇ"
type textarea "x"
type textarea "톡을 받지 못했다는 분들이 여러 분 이"
type textarea "x"
type textarea "톡을 받지 못했다는 분들이 여러 분 있"
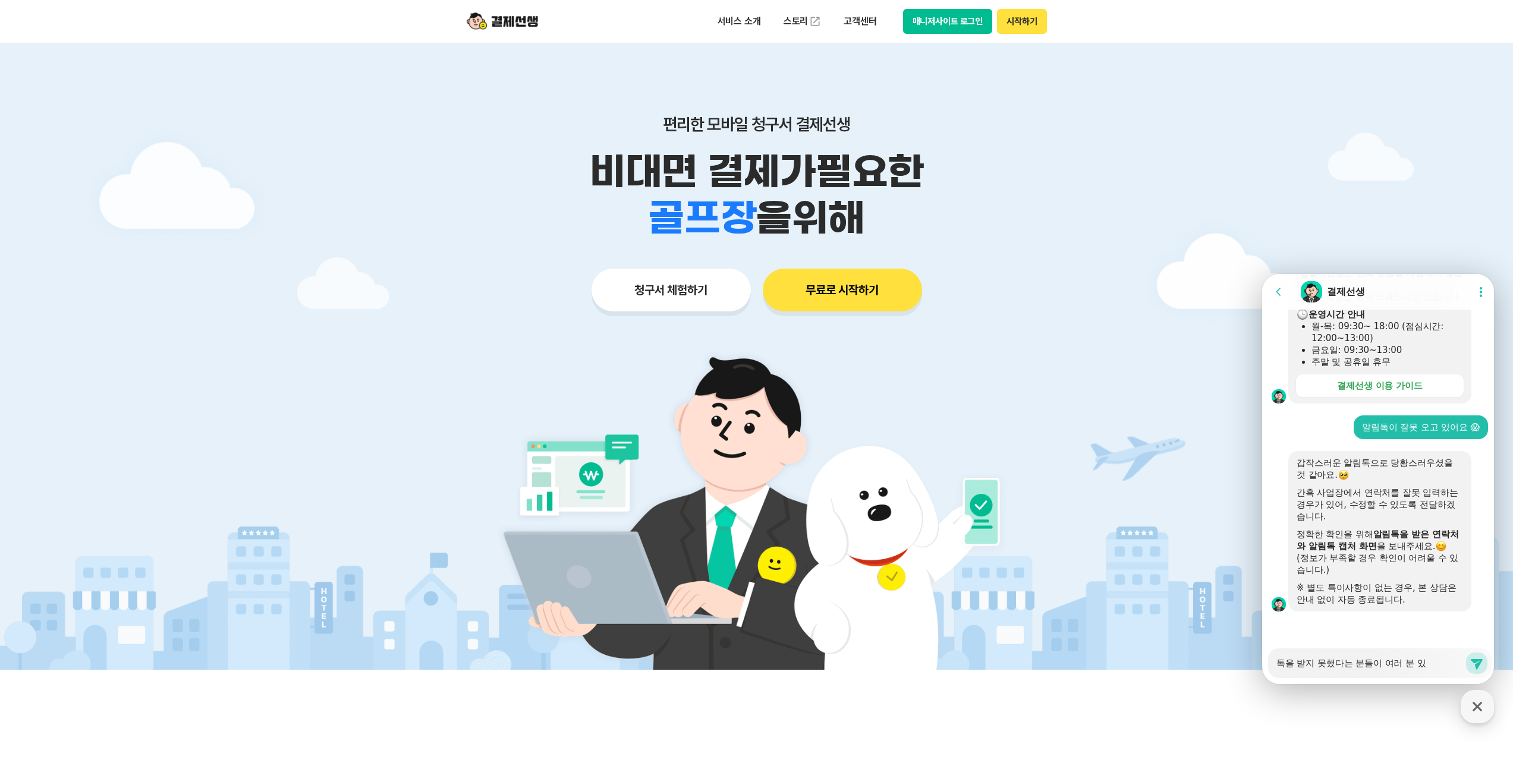
type textarea "x"
type textarea "톡을 받지 못했다는 분들이 여러 분 있ㅅ"
type textarea "x"
type textarea "톡을 받지 못했다는 분들이 여러 분 있스"
type textarea "x"
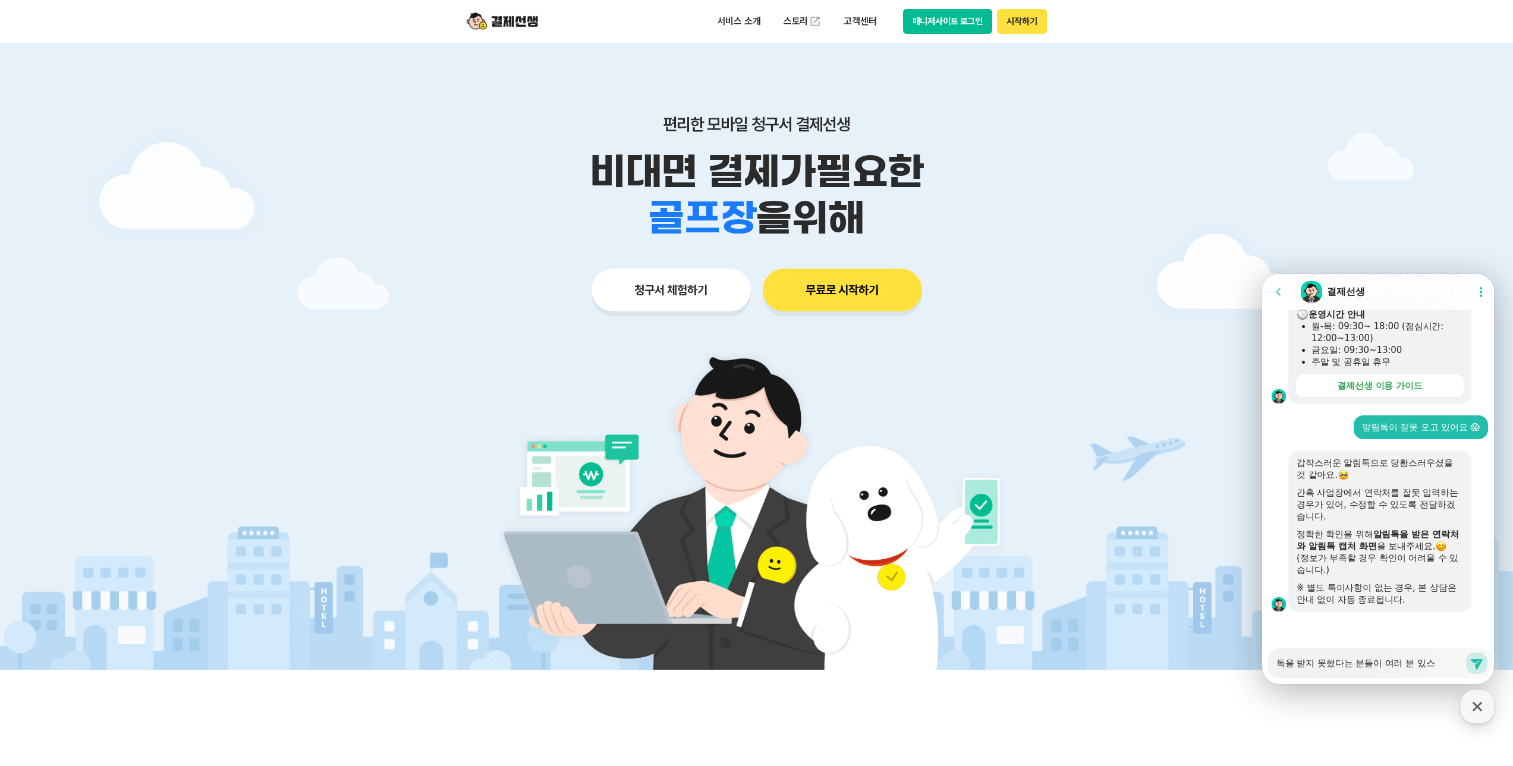
type textarea "톡을 받지 못했다는 분들이 여러 분 있습"
type textarea "x"
type textarea "톡을 받지 못했다는 분들이 여러 분 있습니"
type textarea "x"
type textarea "톡을 받지 못했다는 분들이 여러 분 있습닏"
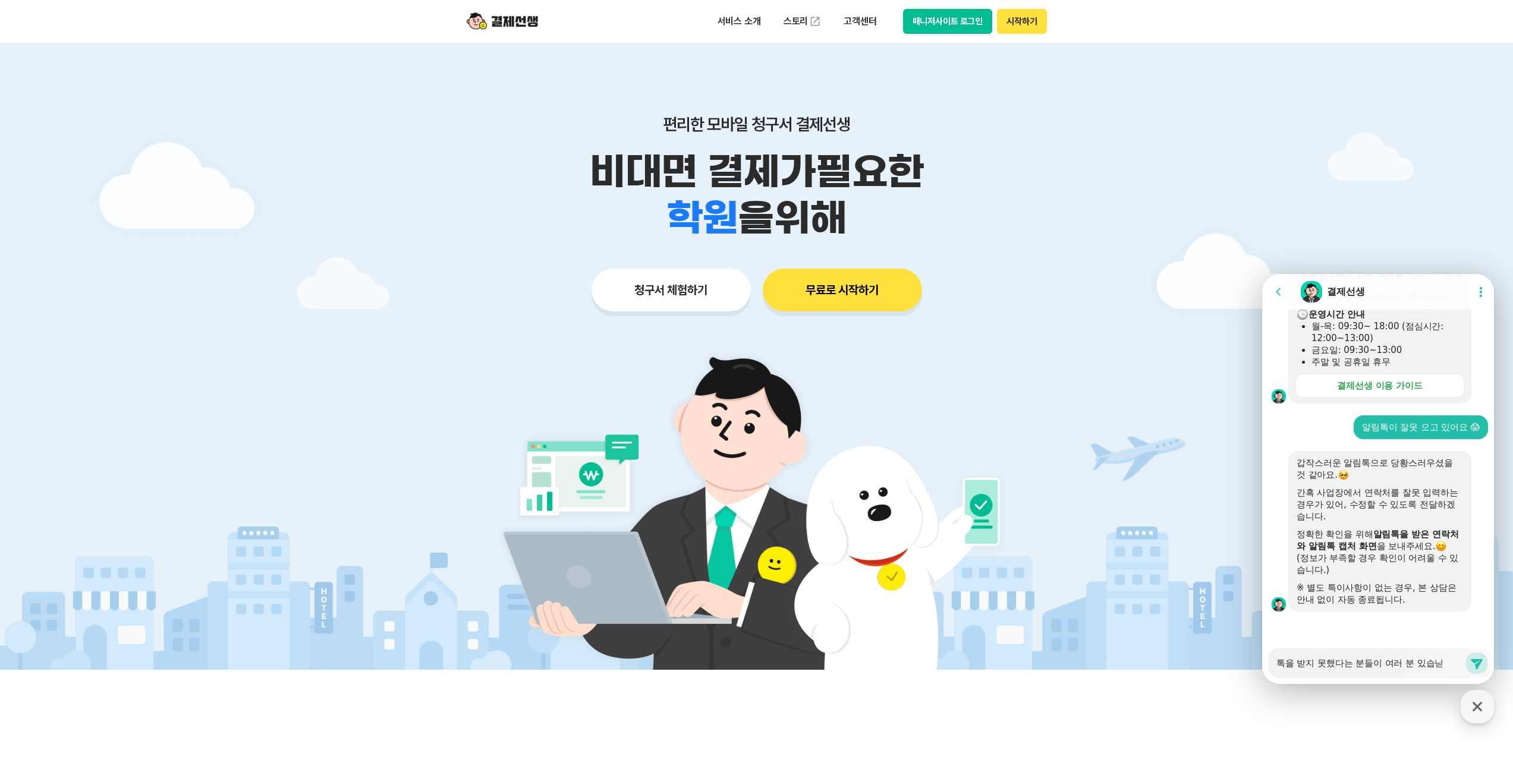
type textarea "x"
type textarea "톡을 받지 못했다는 분들이 여러 분 있습니다"
type textarea "x"
type textarea "톡을 받지 못했다는 분들이 여러 분 있습니다."
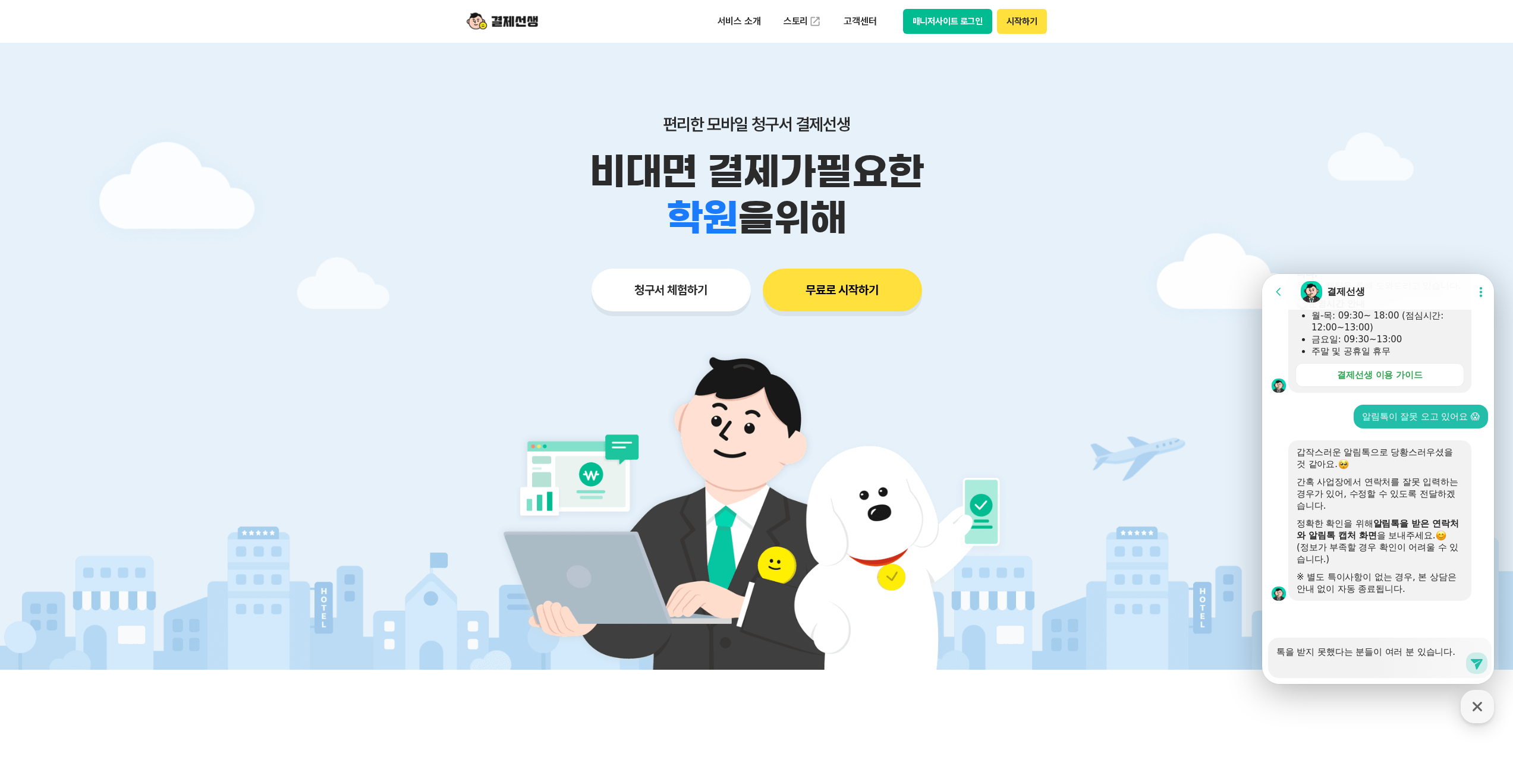
type textarea "x"
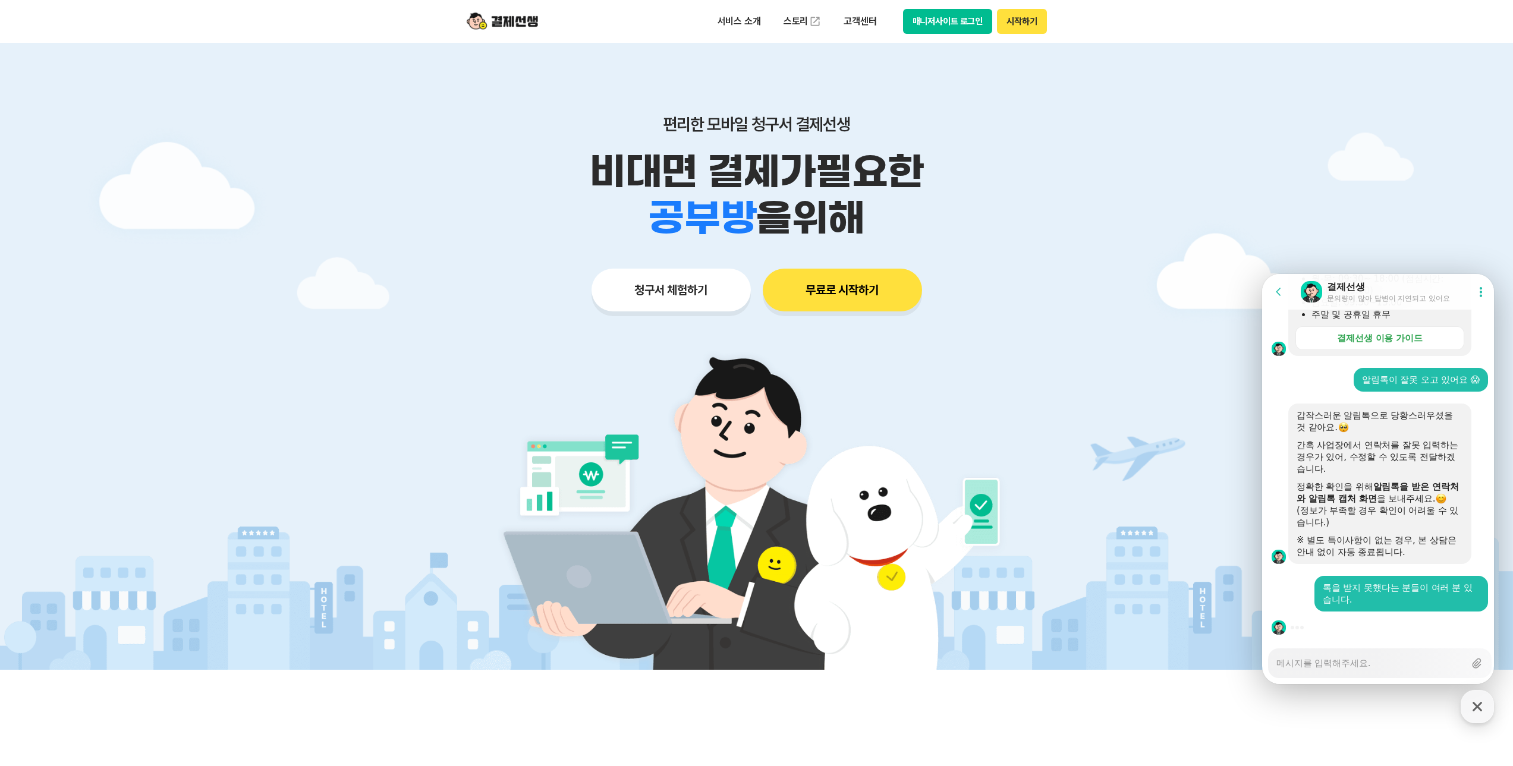
type textarea "x"
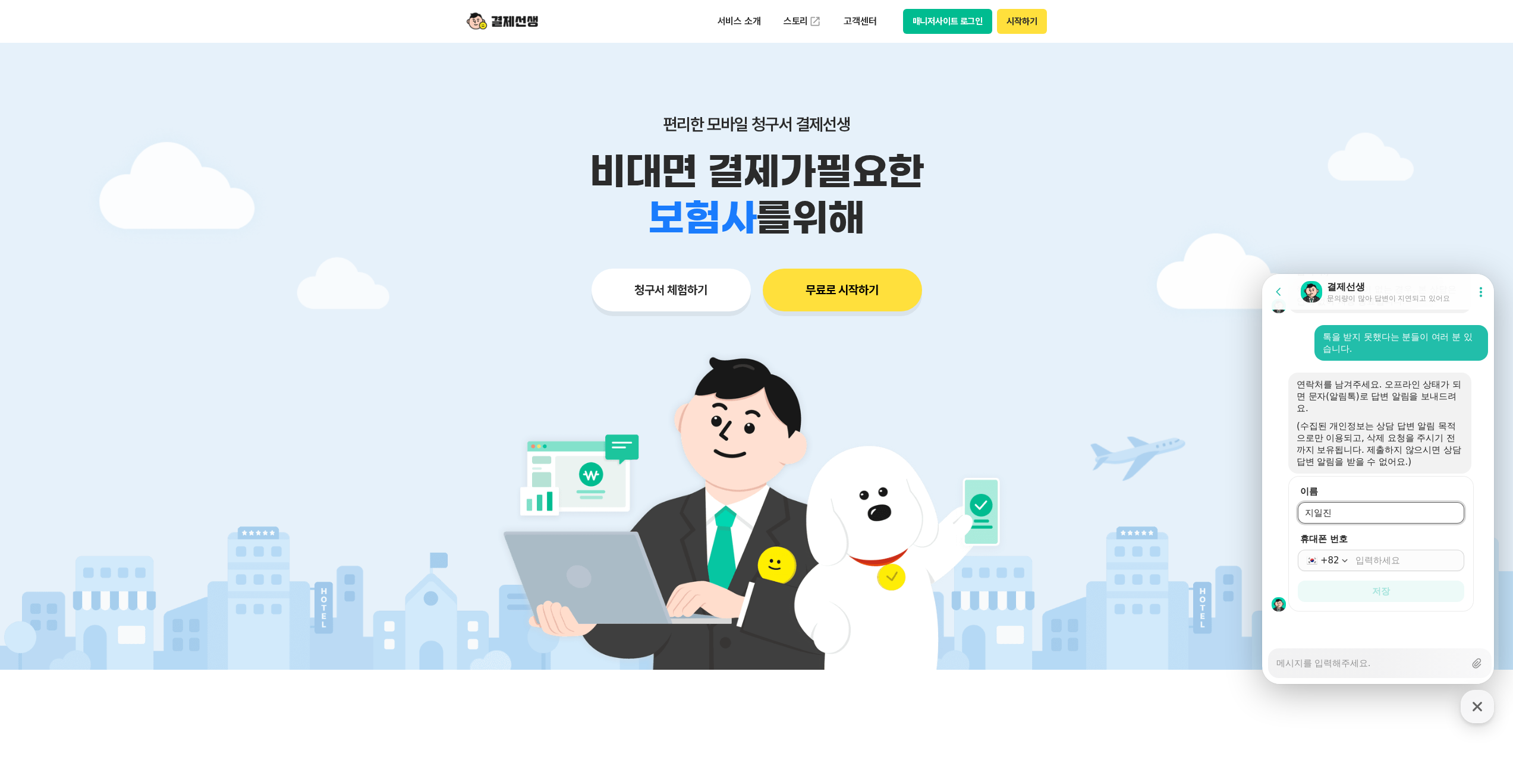
type input "지일진"
click at [1380, 558] on input "휴대폰 번호" at bounding box center [1407, 561] width 102 height 12
drag, startPoint x: 1422, startPoint y: 559, endPoint x: 1300, endPoint y: 564, distance: 122.0
click at [1300, 564] on div "[PHONE_NUMBER]" at bounding box center [1381, 560] width 166 height 21
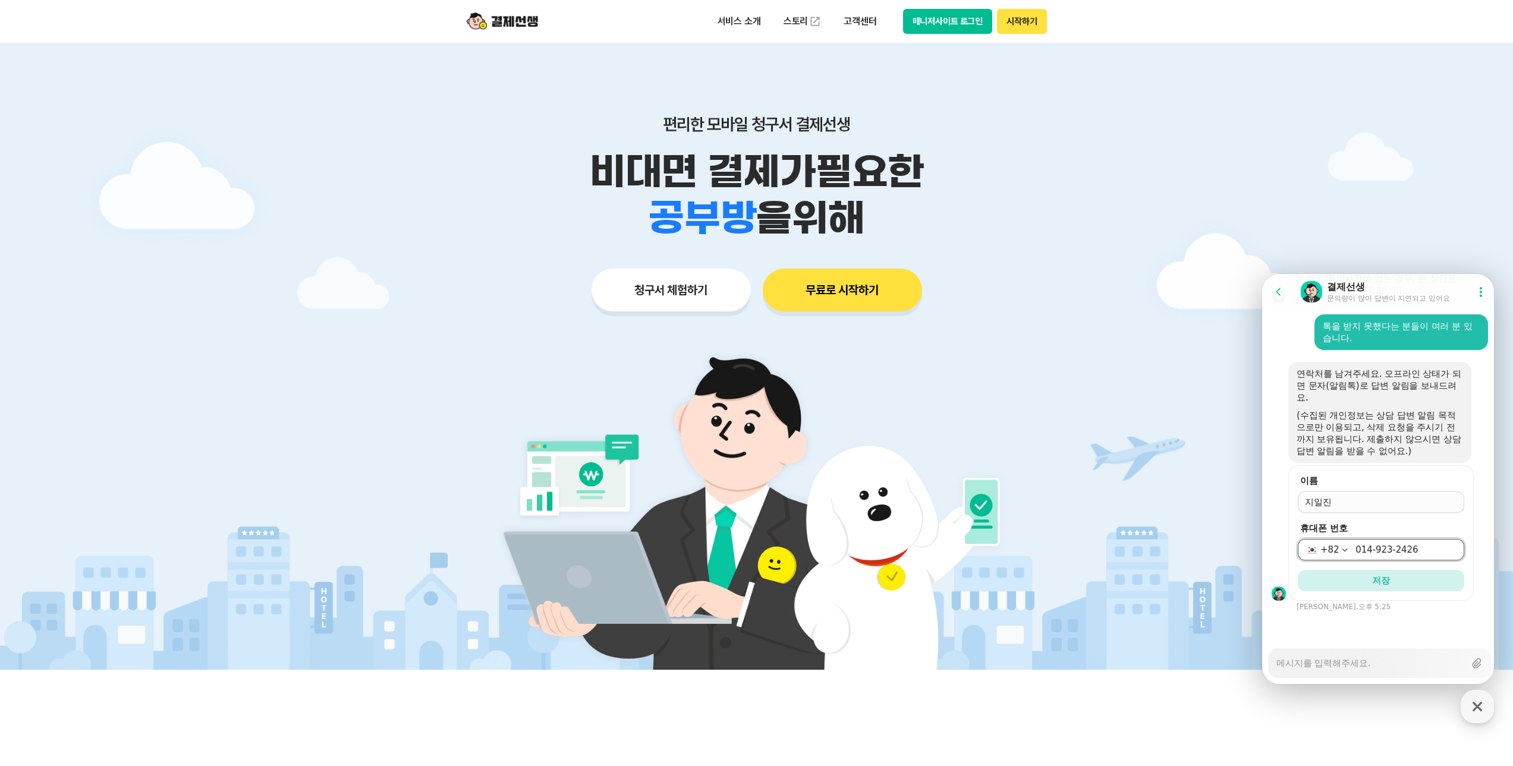
scroll to position [675, 0]
type input "[PHONE_NUMBER]"
click at [1375, 583] on span "저장" at bounding box center [1381, 581] width 18 height 12
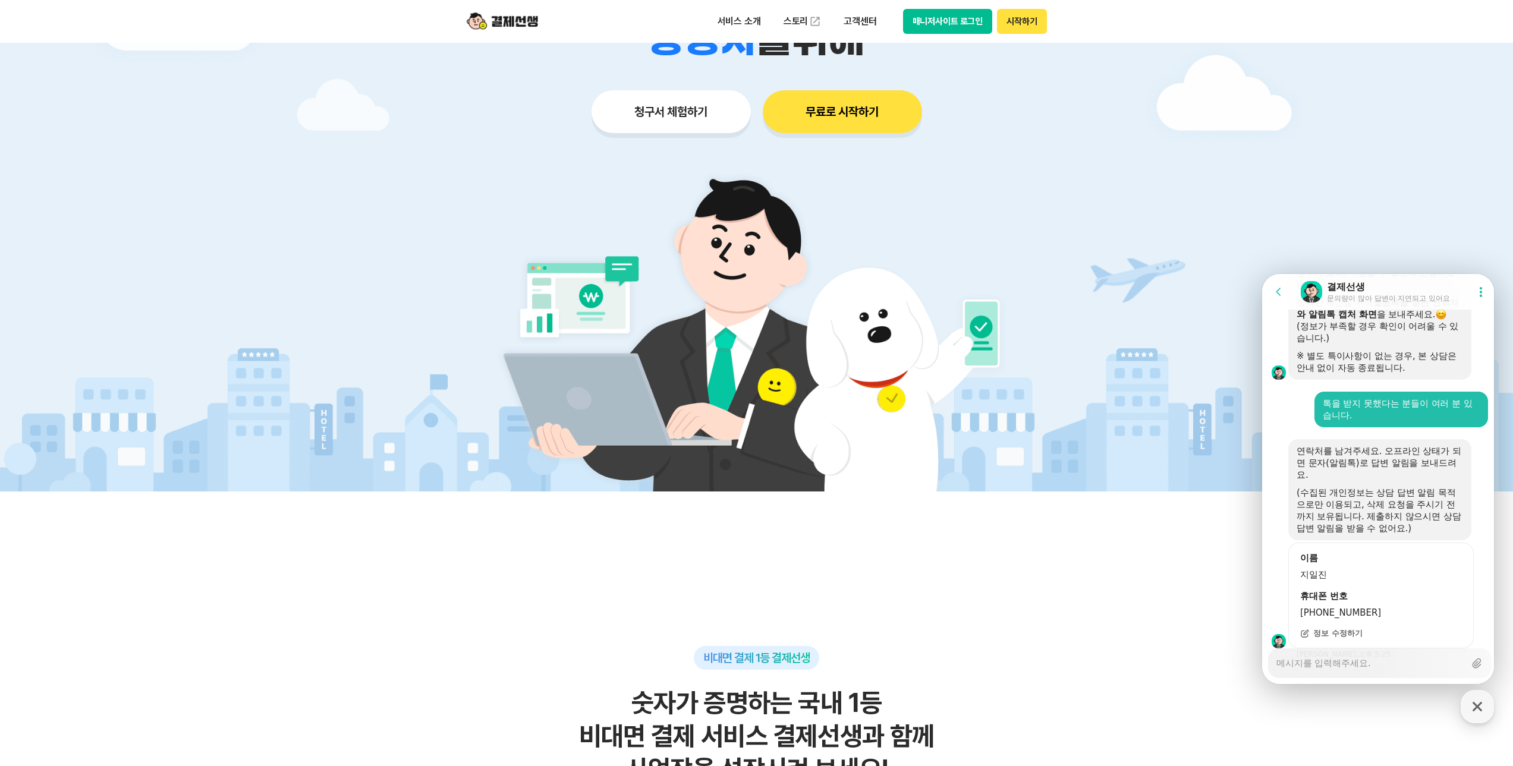
scroll to position [646, 0]
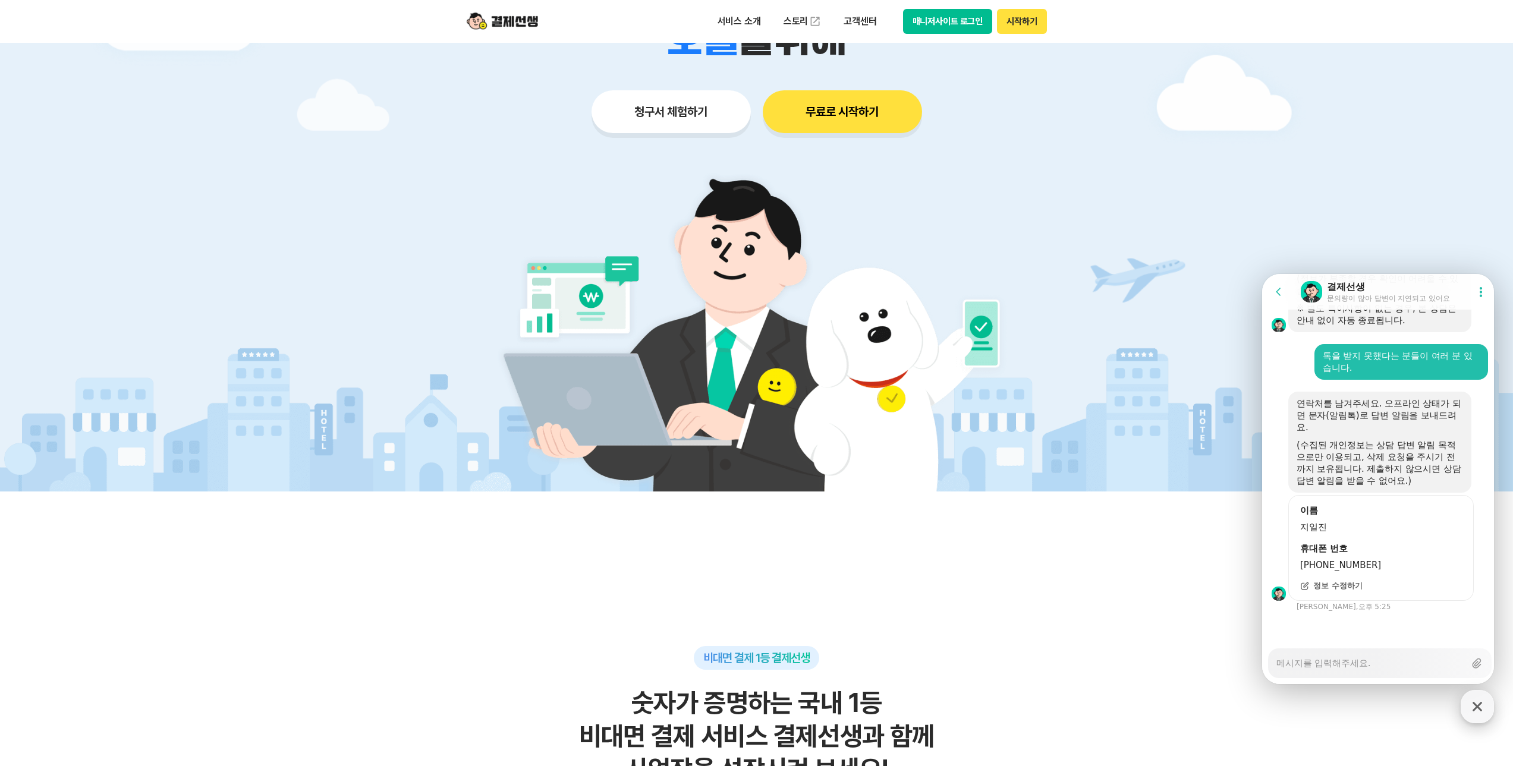
click at [1471, 713] on icon "button" at bounding box center [1477, 706] width 21 height 21
type textarea "x"
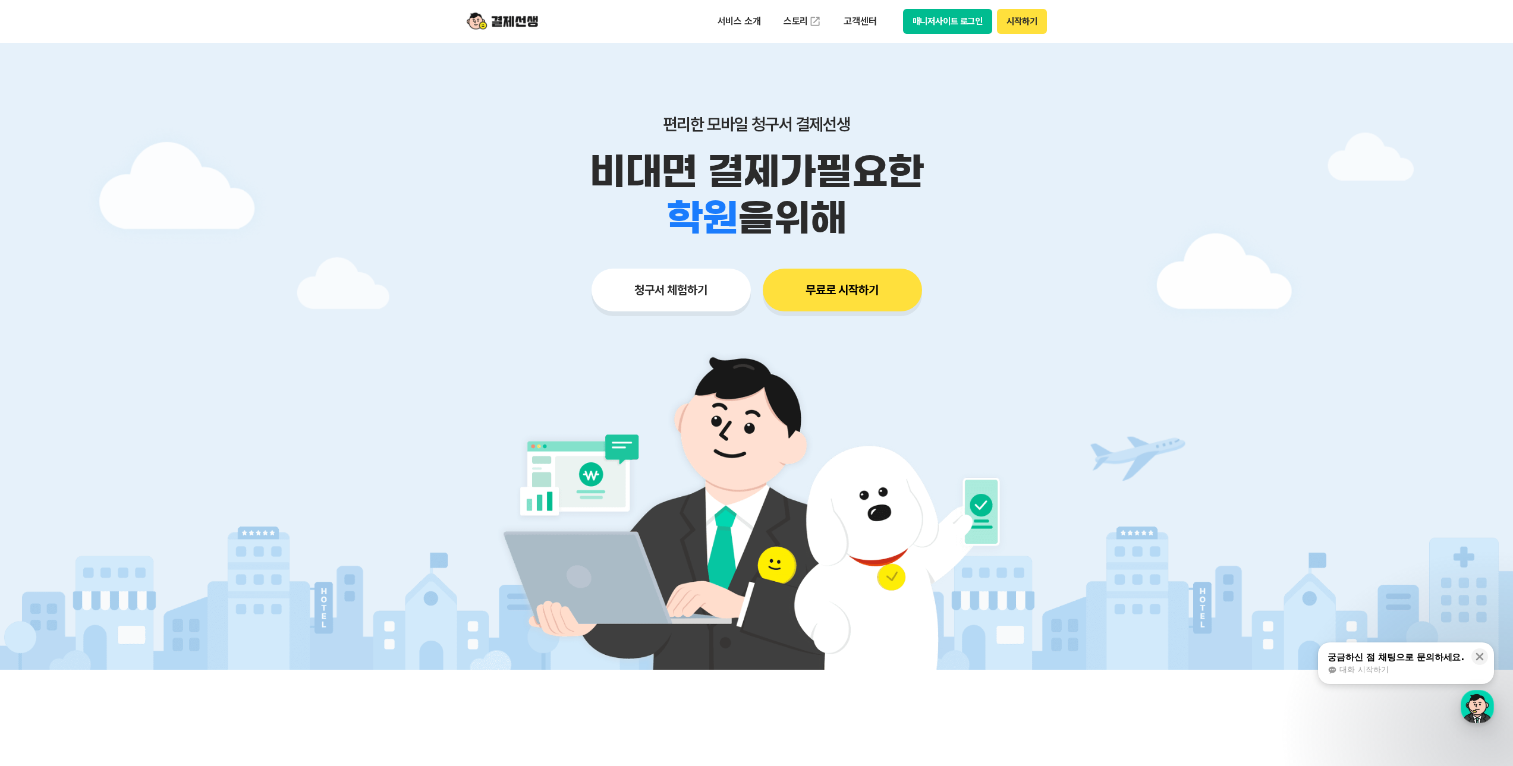
click at [951, 23] on button "매니저사이트 로그인" at bounding box center [948, 21] width 90 height 25
